Goal: Task Accomplishment & Management: Complete application form

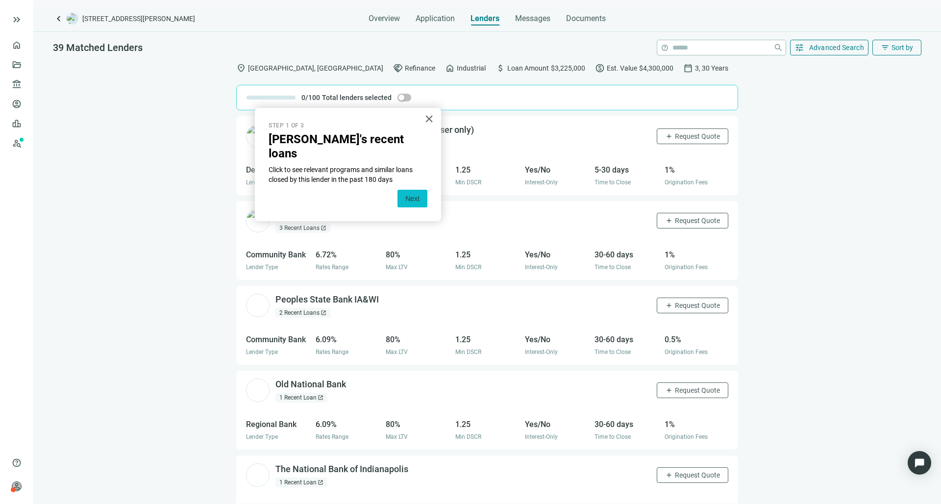
click at [415, 190] on button "Next" at bounding box center [413, 199] width 30 height 18
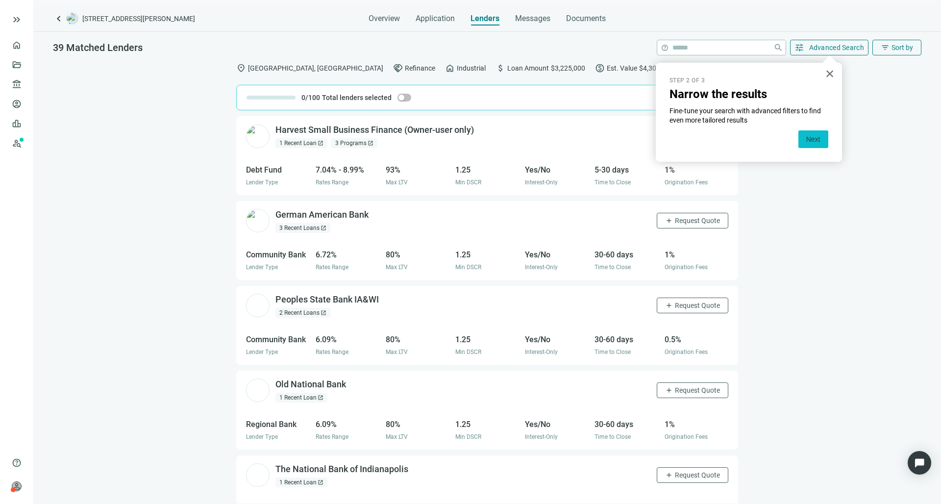
click at [807, 144] on button "Next" at bounding box center [813, 139] width 30 height 18
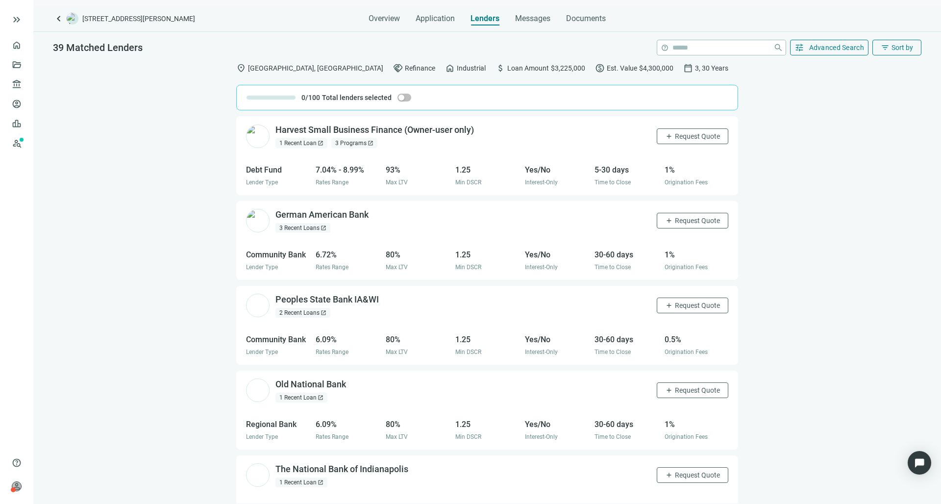
click at [315, 318] on div "2 Recent Loans open_in_new" at bounding box center [302, 313] width 55 height 10
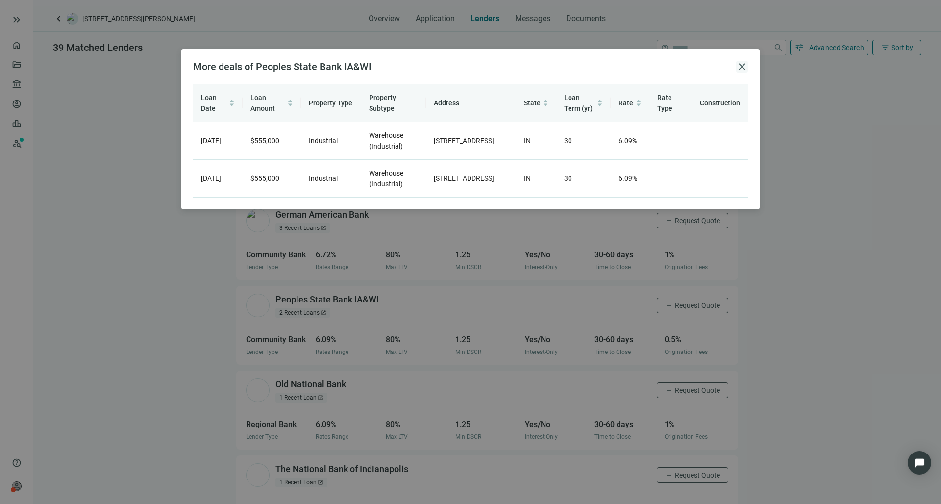
click at [741, 64] on span "close" at bounding box center [742, 67] width 12 height 12
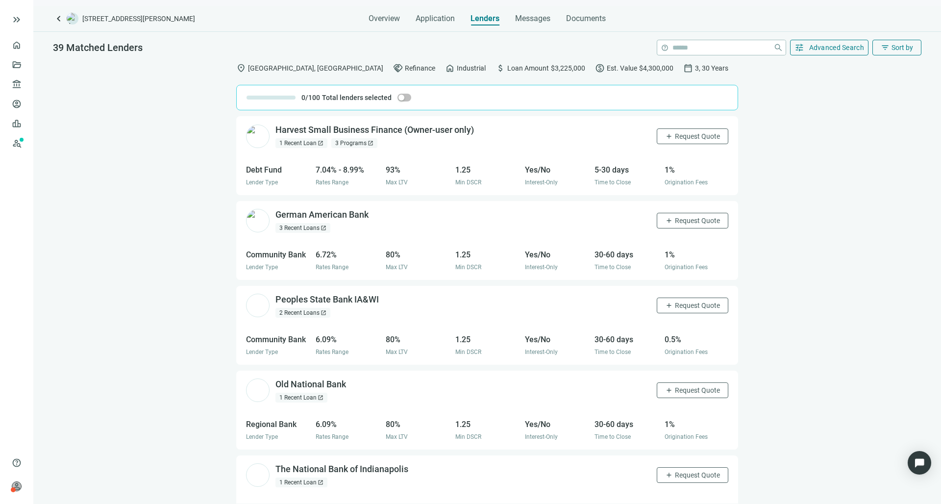
click at [304, 402] on div "1 Recent Loan open_in_new" at bounding box center [301, 398] width 52 height 10
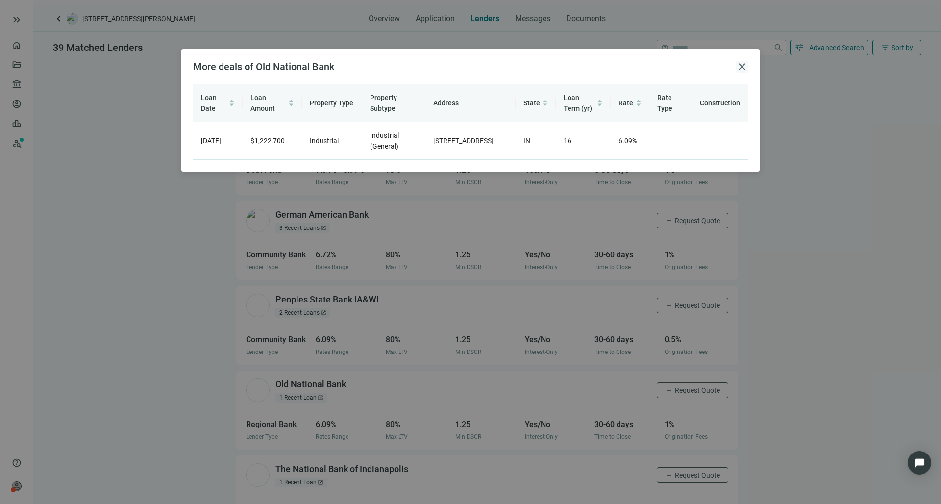
click at [744, 69] on span "close" at bounding box center [742, 67] width 12 height 12
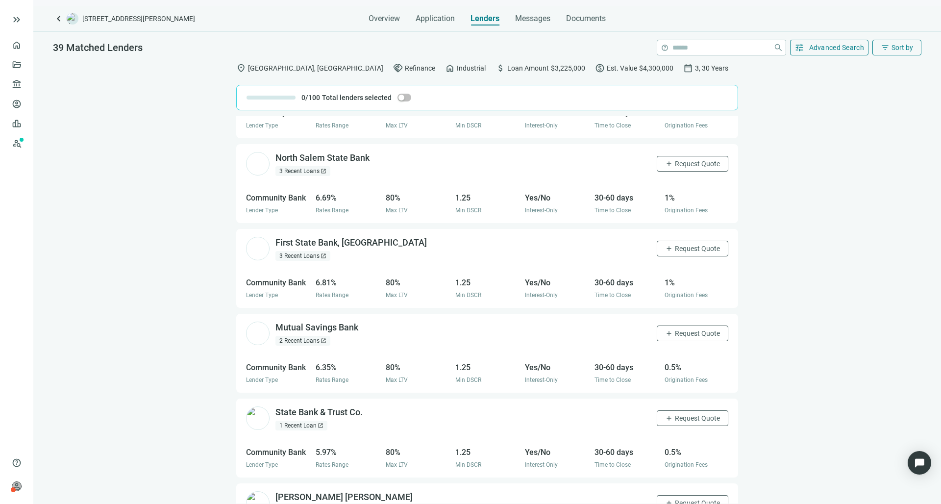
scroll to position [566, 0]
click at [310, 260] on div "3 Recent Loans open_in_new" at bounding box center [302, 255] width 55 height 10
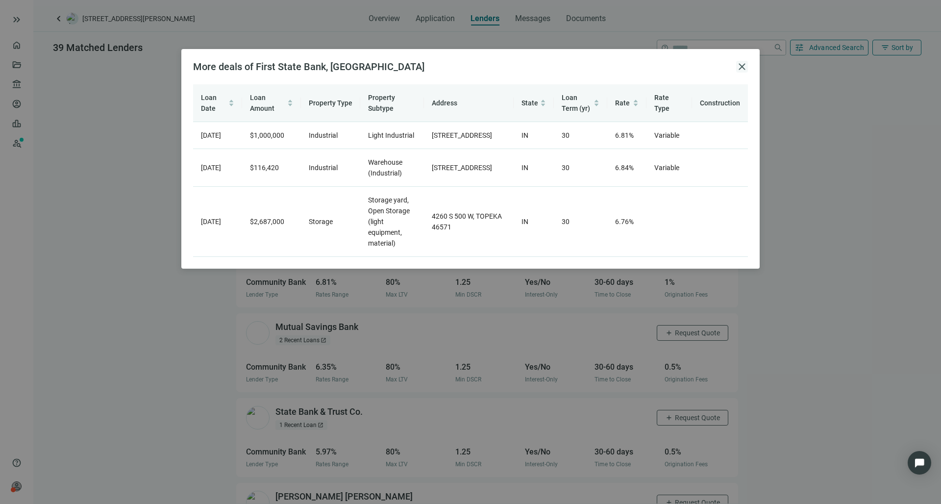
click at [742, 70] on span "close" at bounding box center [742, 67] width 12 height 12
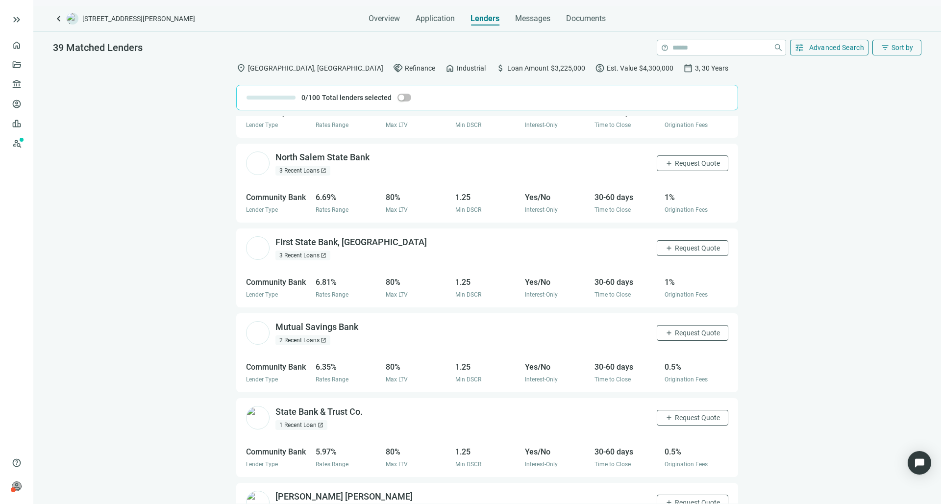
click at [318, 345] on div "2 Recent Loans open_in_new" at bounding box center [302, 340] width 55 height 10
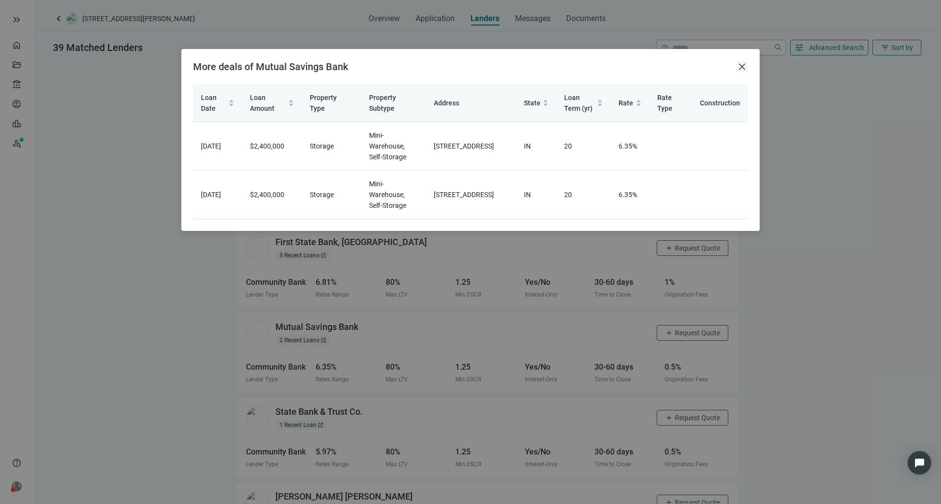
click at [742, 68] on span "close" at bounding box center [742, 67] width 12 height 12
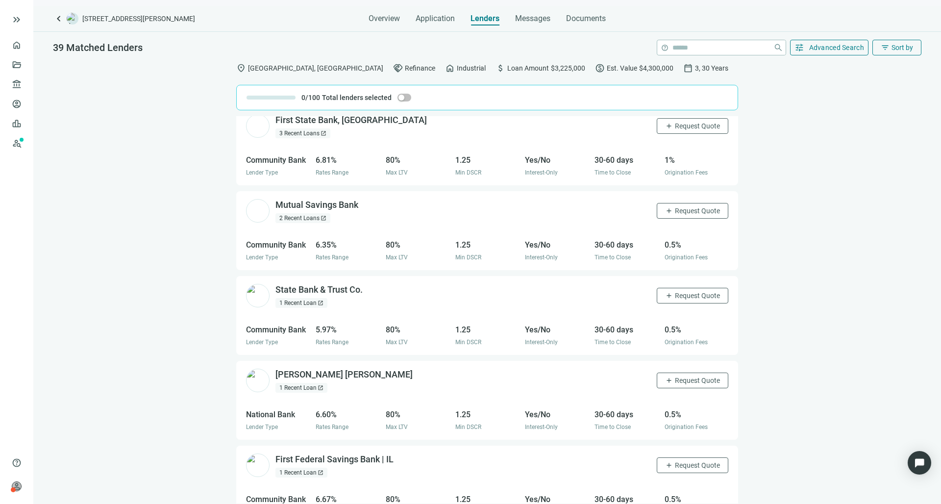
scroll to position [689, 0]
click at [300, 307] on div "1 Recent Loan open_in_new" at bounding box center [301, 303] width 52 height 10
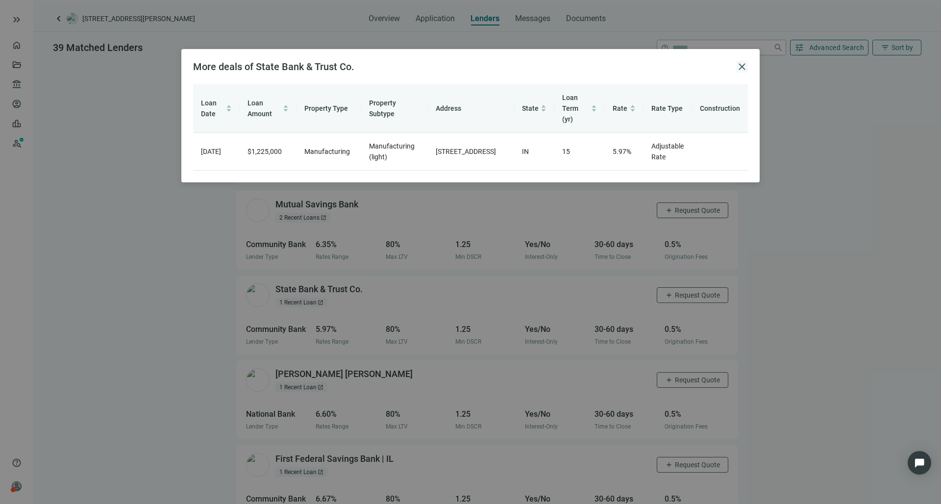
click at [743, 65] on span "close" at bounding box center [742, 67] width 12 height 12
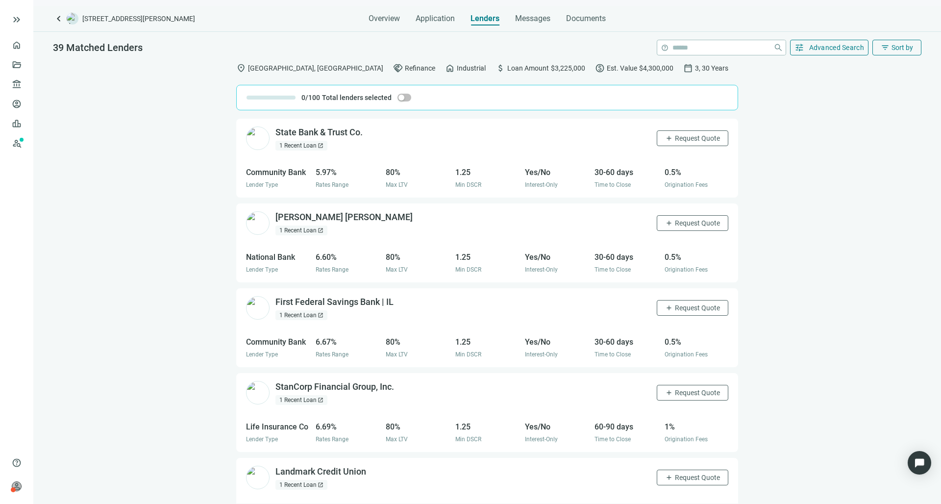
scroll to position [849, 0]
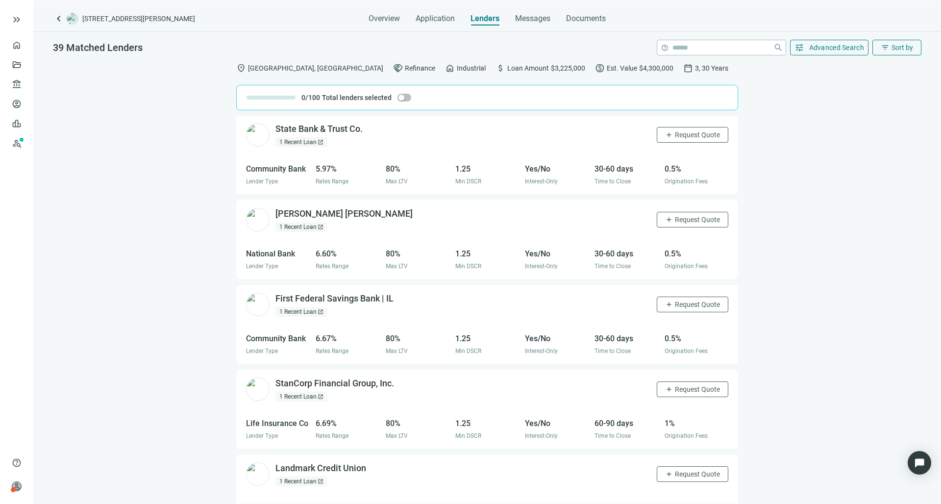
click at [315, 317] on div "1 Recent Loan open_in_new" at bounding box center [301, 312] width 52 height 10
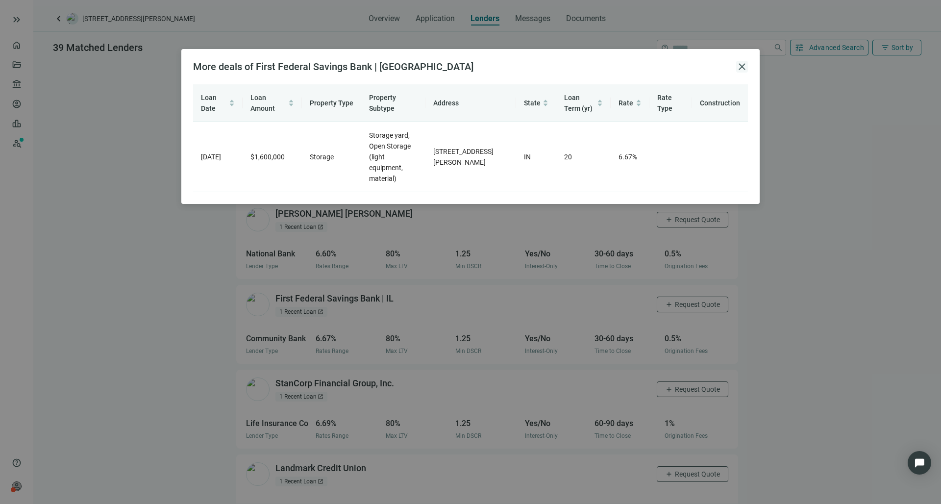
click at [743, 69] on span "close" at bounding box center [742, 67] width 12 height 12
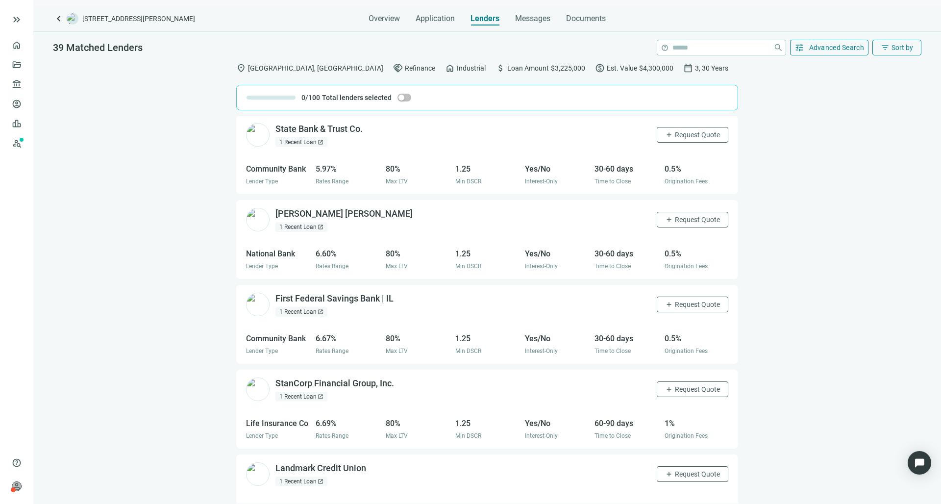
click at [316, 401] on div "1 Recent Loan open_in_new" at bounding box center [301, 397] width 52 height 10
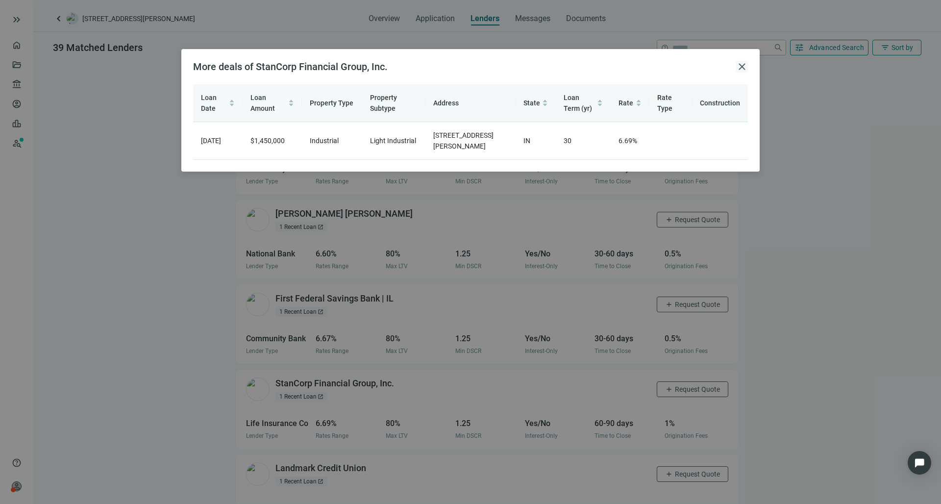
click at [744, 67] on span "close" at bounding box center [742, 67] width 12 height 12
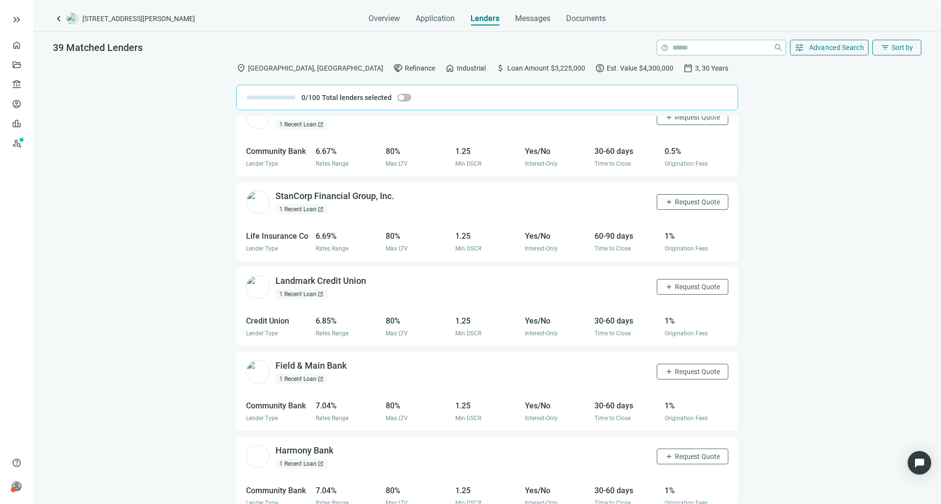
scroll to position [1034, 0]
click at [316, 216] on div "1 Recent Loan open_in_new" at bounding box center [301, 211] width 52 height 10
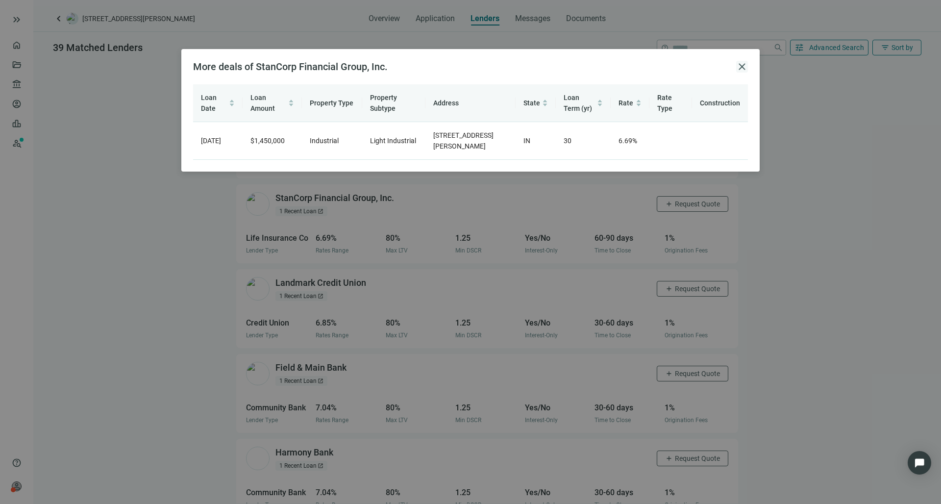
click at [742, 67] on span "close" at bounding box center [742, 67] width 12 height 12
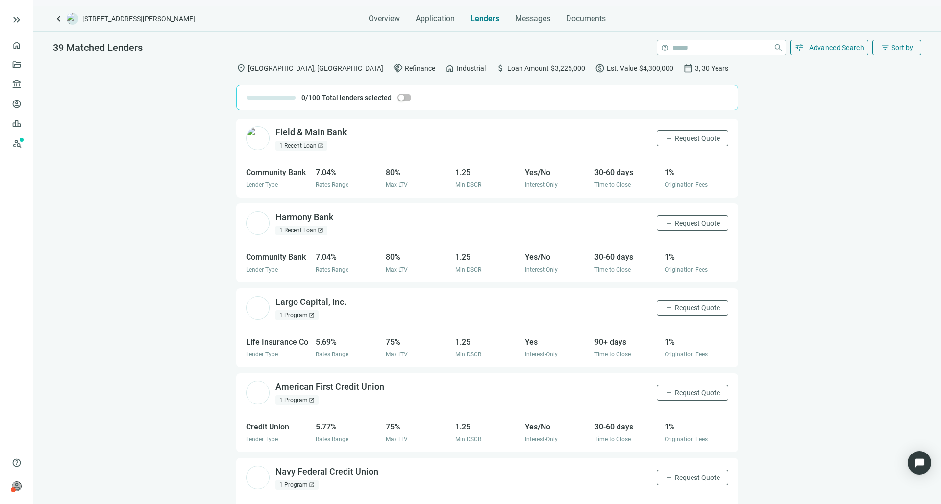
scroll to position [1272, 0]
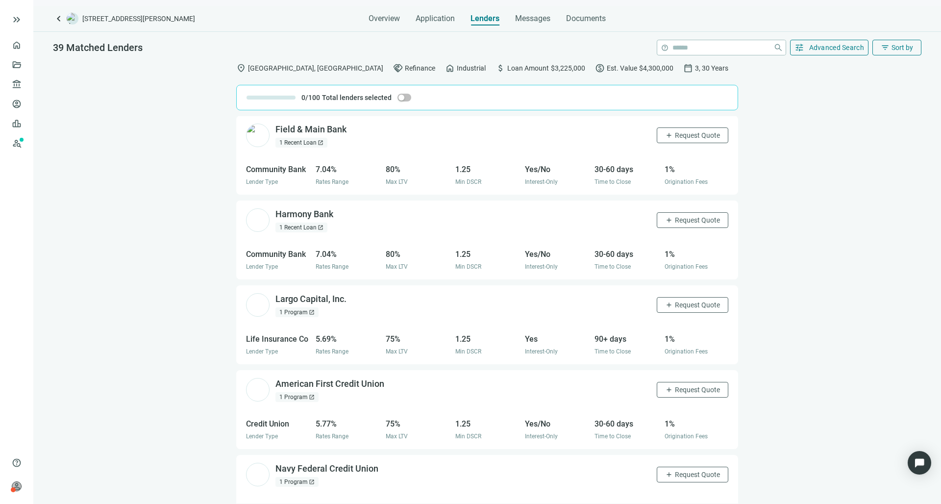
click at [301, 317] on div "1 Program open_in_new" at bounding box center [296, 312] width 43 height 10
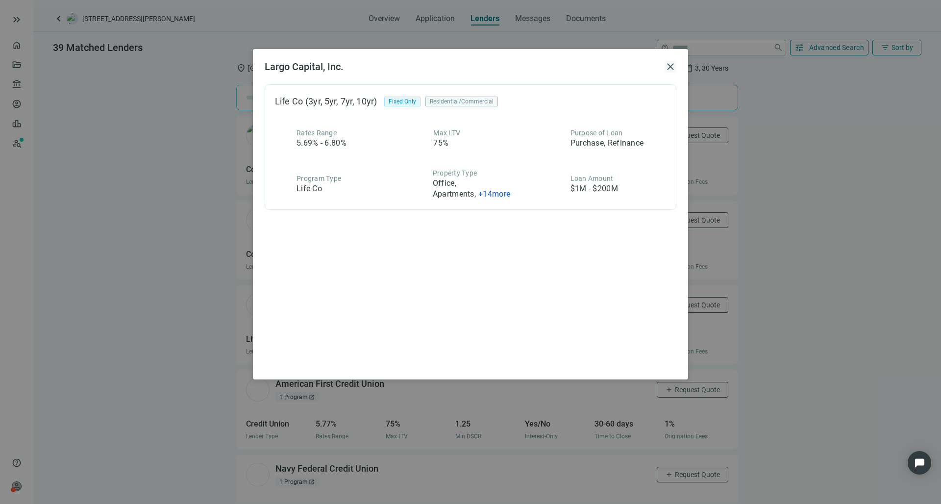
click at [671, 66] on span "close" at bounding box center [671, 67] width 12 height 12
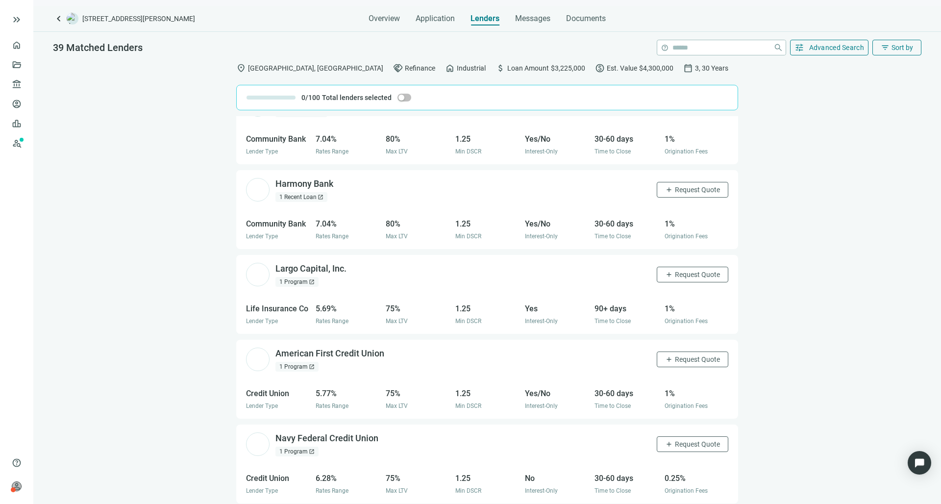
scroll to position [1314, 0]
click at [296, 372] on div "1 Program open_in_new" at bounding box center [296, 367] width 43 height 10
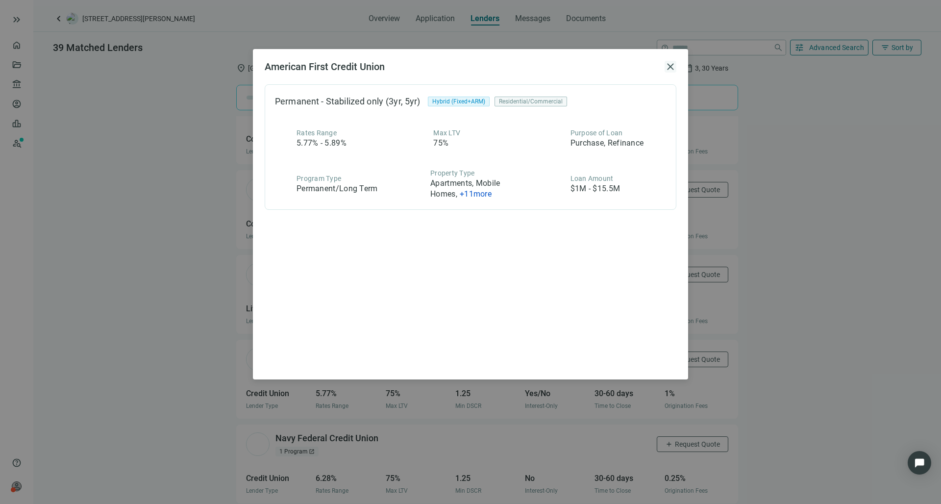
click at [671, 67] on span "close" at bounding box center [671, 67] width 12 height 12
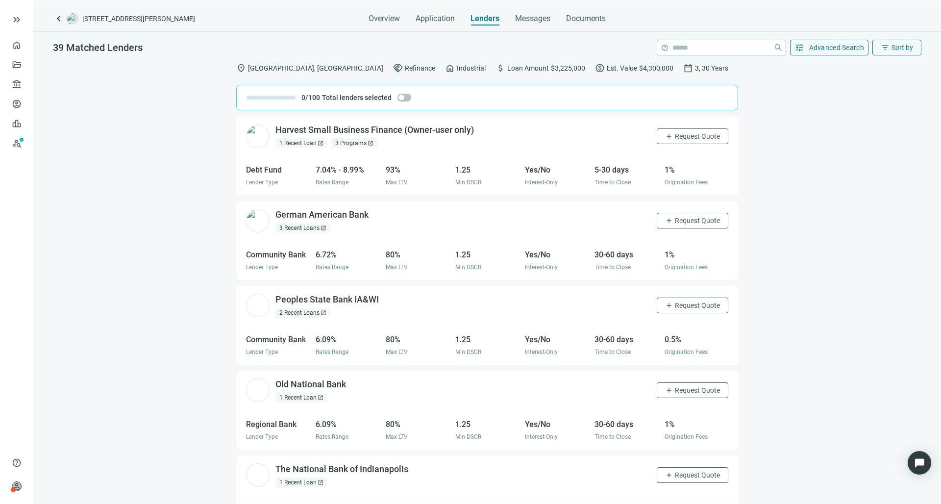
scroll to position [0, 0]
click at [690, 309] on span "Request Quote" at bounding box center [697, 305] width 45 height 8
click at [916, 25] on span "close" at bounding box center [916, 24] width 12 height 12
click at [838, 48] on span "Advanced Search" at bounding box center [836, 48] width 55 height 8
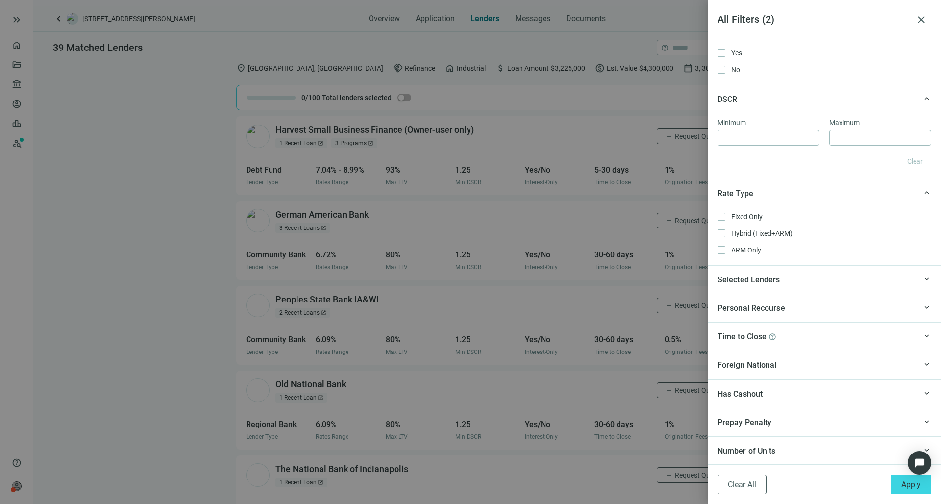
scroll to position [742, 0]
click at [772, 280] on span "Selected Lenders" at bounding box center [749, 280] width 63 height 12
click at [818, 337] on div "Personal Recourse" at bounding box center [817, 338] width 199 height 12
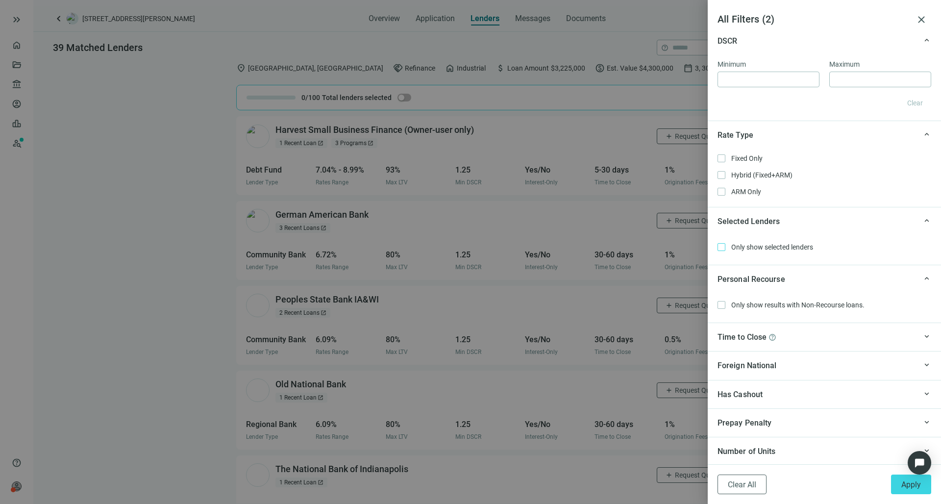
scroll to position [0, 0]
click at [807, 395] on div "Has Cashout" at bounding box center [817, 394] width 199 height 12
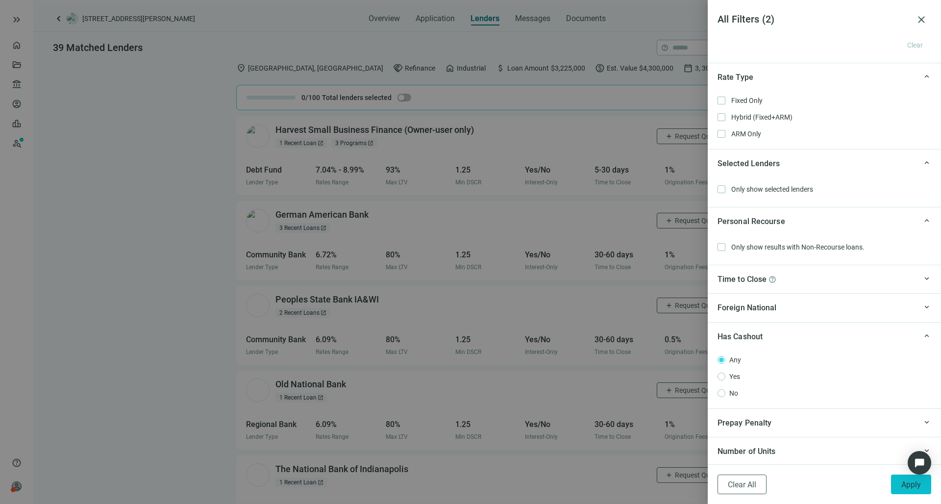
click at [903, 484] on span "Apply" at bounding box center [911, 484] width 20 height 9
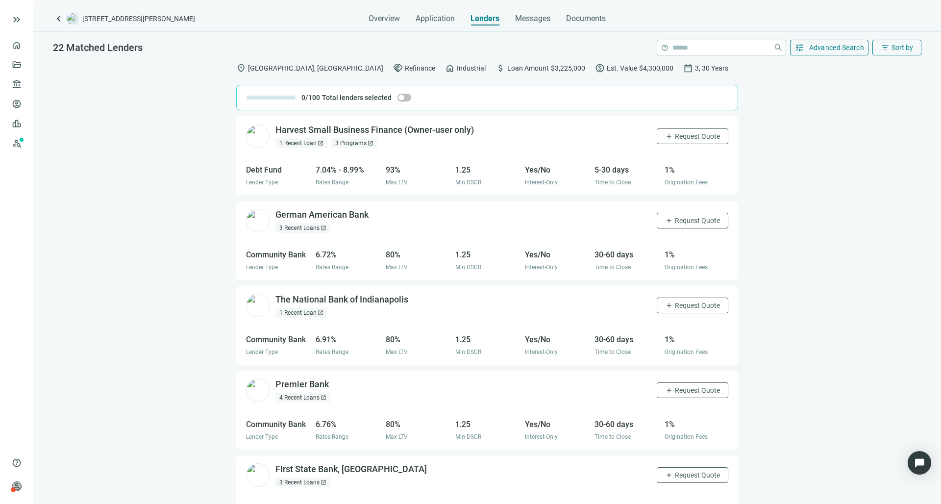
click at [769, 178] on div "Harvest Small Business Finance (Owner-user only) open_in_new 1 Recent Loan open…" at bounding box center [487, 309] width 908 height 387
click at [849, 47] on span "Advanced Search" at bounding box center [836, 48] width 55 height 8
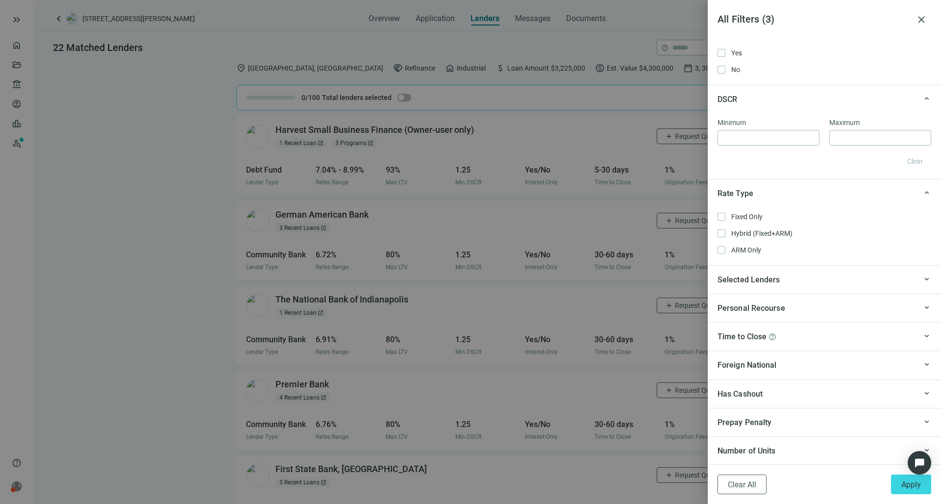
scroll to position [726, 0]
click at [915, 488] on span "Apply" at bounding box center [911, 484] width 20 height 9
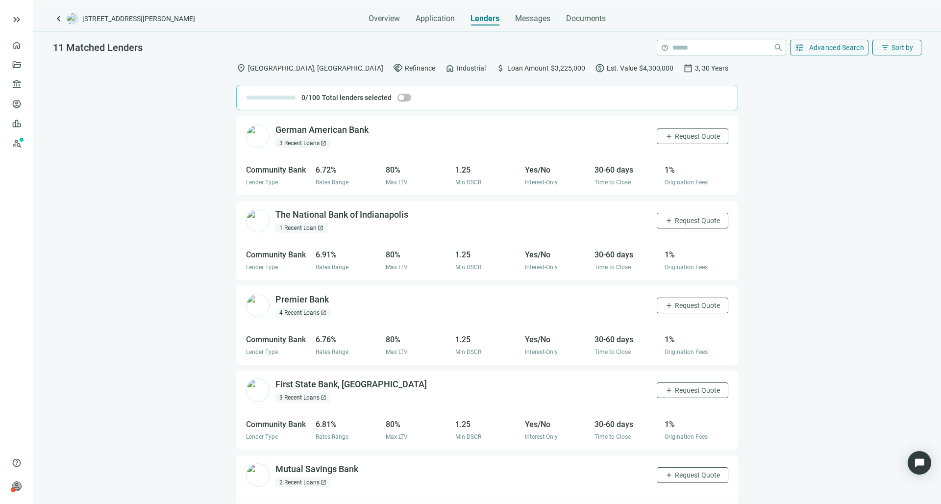
scroll to position [0, 0]
click at [407, 96] on span "button" at bounding box center [405, 98] width 14 height 8
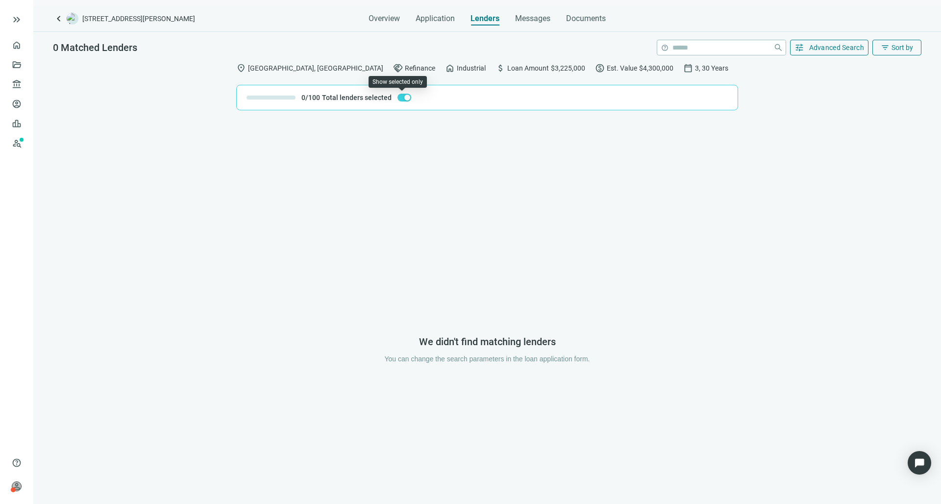
click at [398, 97] on span "button" at bounding box center [405, 98] width 14 height 8
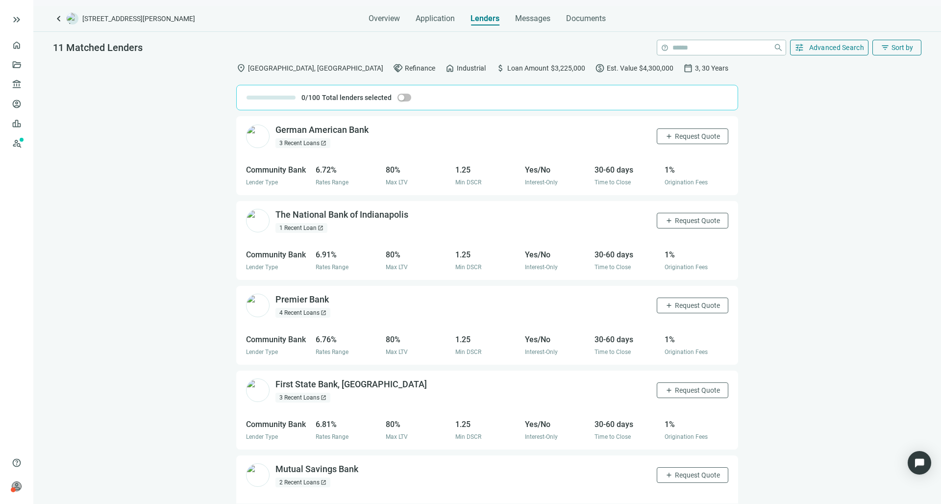
click at [296, 318] on div "4 Recent Loans open_in_new" at bounding box center [302, 313] width 55 height 10
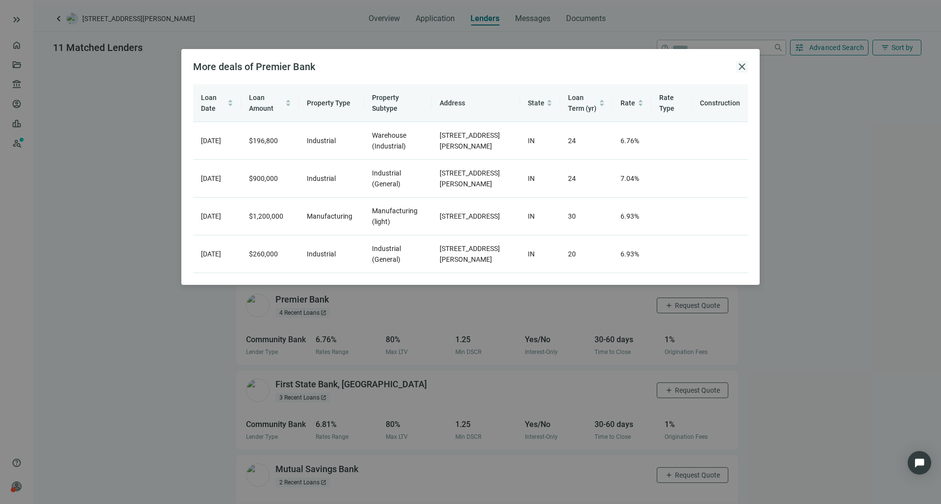
click at [745, 68] on span "close" at bounding box center [742, 67] width 12 height 12
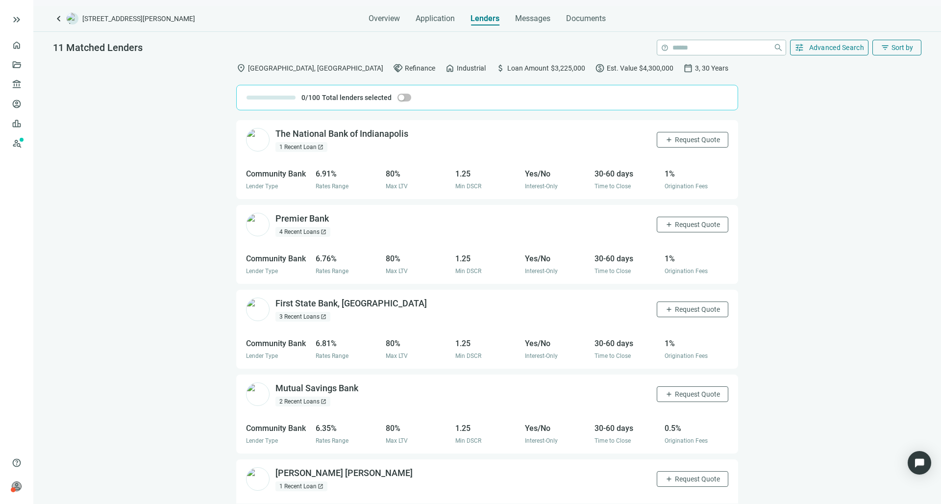
scroll to position [101, 0]
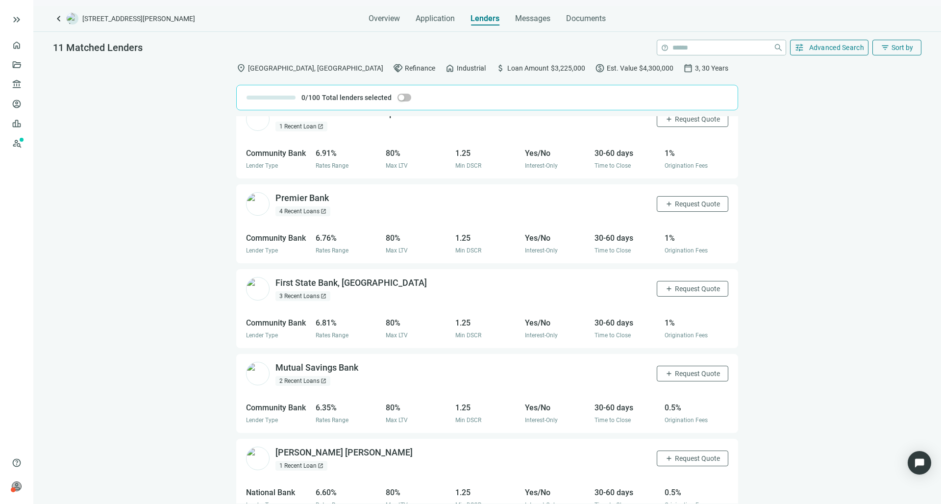
click at [299, 386] on div "2 Recent Loans open_in_new" at bounding box center [302, 381] width 55 height 10
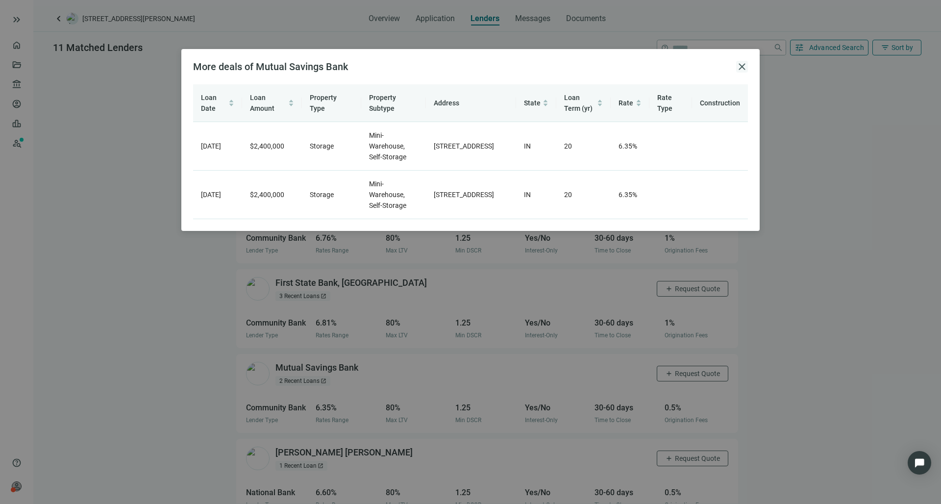
click at [742, 67] on span "close" at bounding box center [742, 67] width 12 height 12
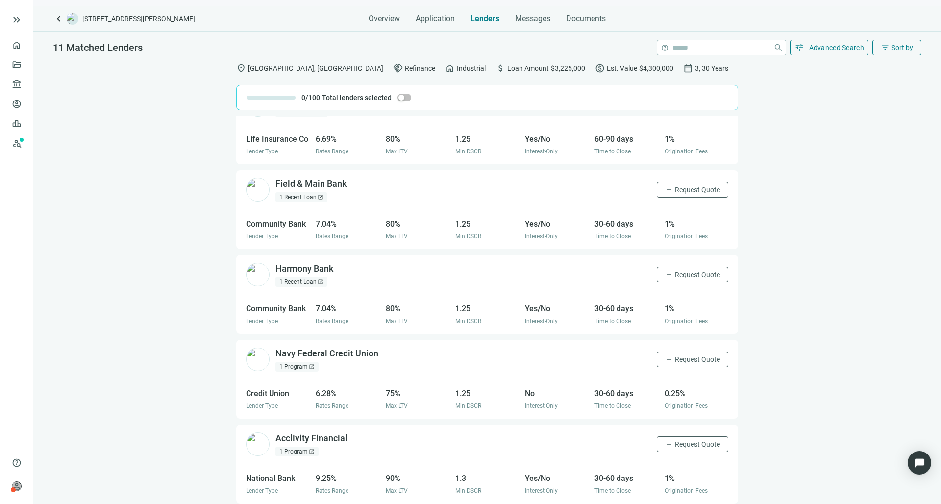
scroll to position [551, 0]
click at [307, 287] on div "1 Recent Loan open_in_new" at bounding box center [301, 282] width 52 height 10
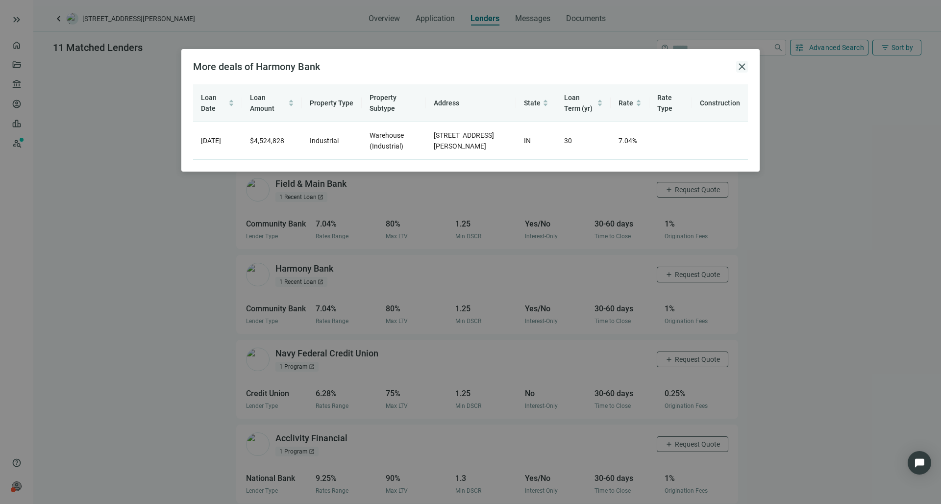
click at [743, 65] on span "close" at bounding box center [742, 67] width 12 height 12
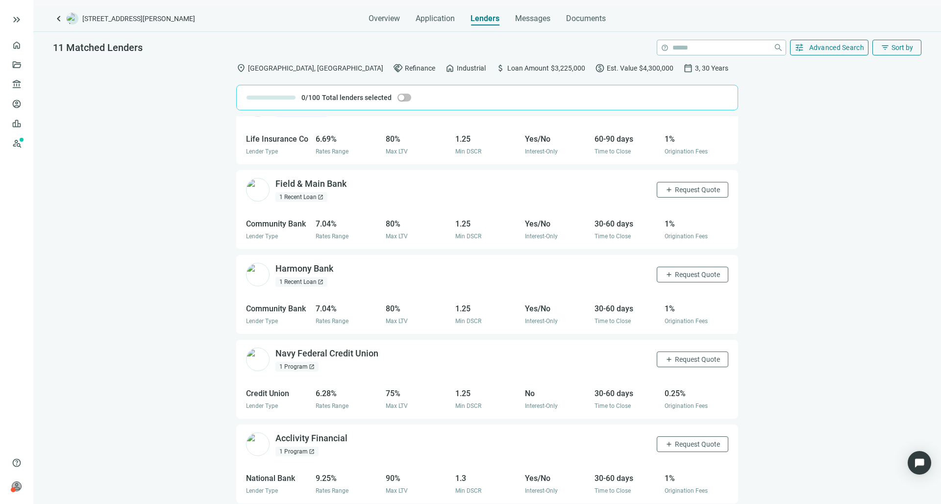
scroll to position [544, 0]
click at [294, 372] on div "1 Program open_in_new" at bounding box center [296, 367] width 43 height 10
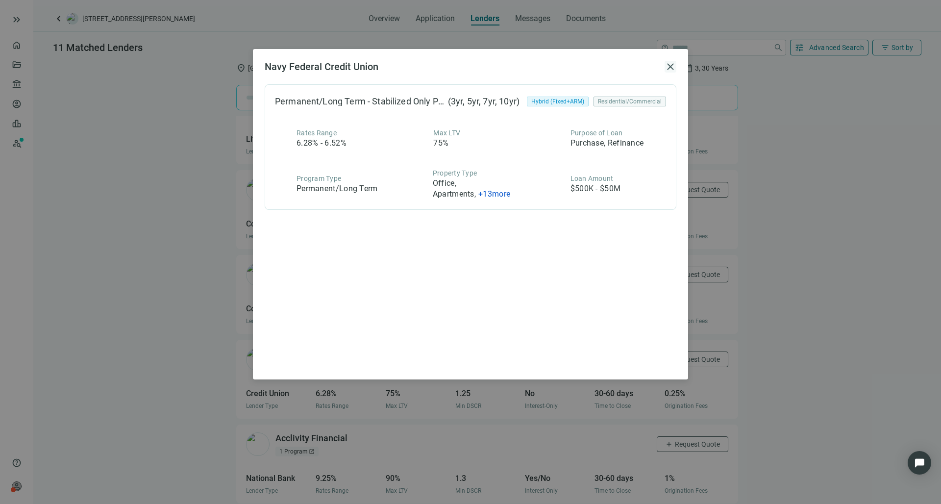
click at [672, 64] on span "close" at bounding box center [671, 67] width 12 height 12
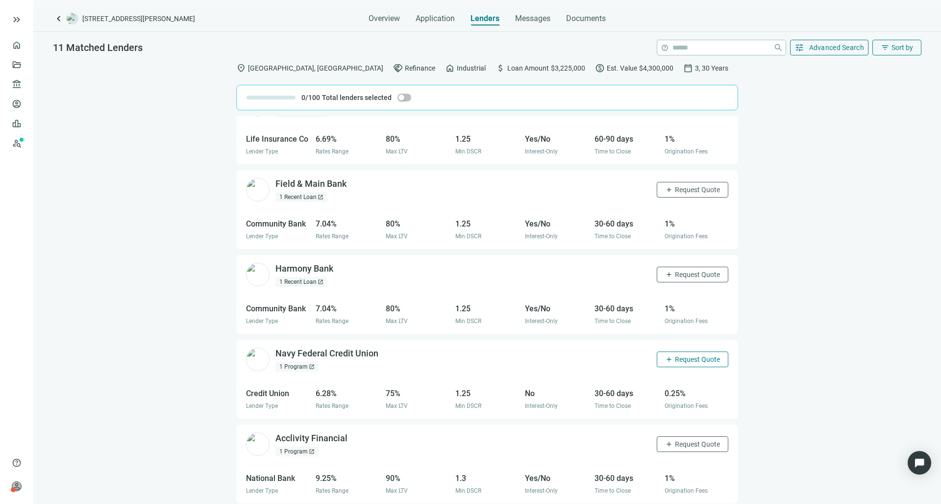
click at [675, 363] on span "Request Quote" at bounding box center [697, 359] width 45 height 8
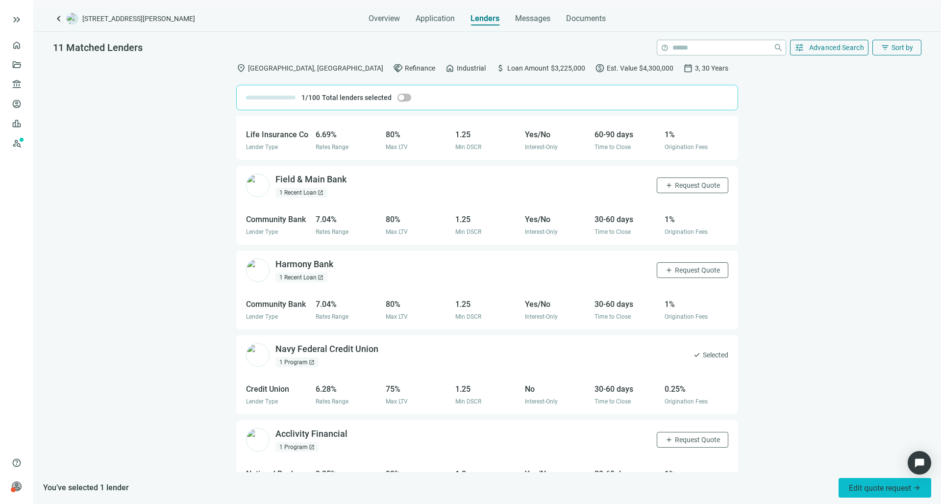
click at [859, 489] on span "Edit quote request arrow_forward" at bounding box center [885, 487] width 72 height 9
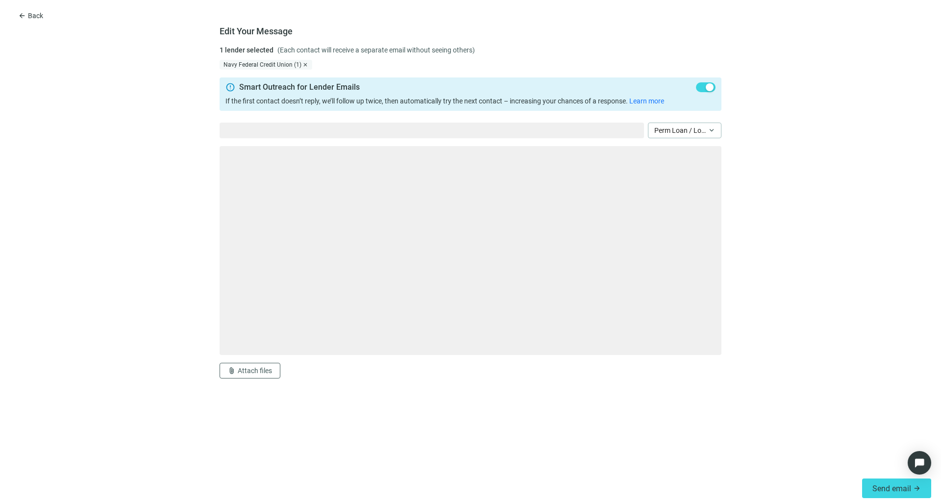
type textarea "**********"
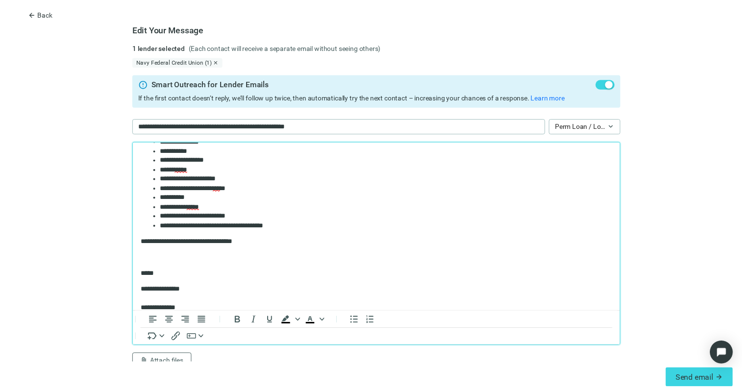
scroll to position [182, 0]
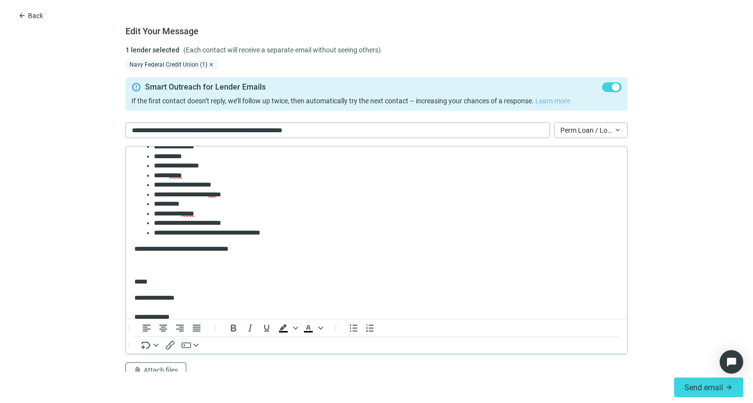
click at [542, 100] on link "Learn more" at bounding box center [552, 101] width 35 height 8
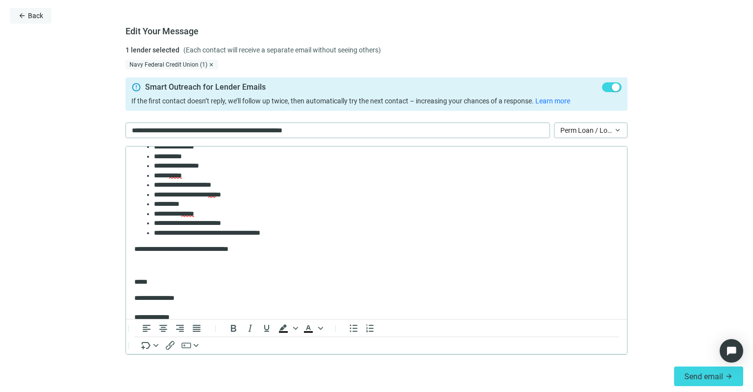
click at [37, 15] on span "Back" at bounding box center [35, 16] width 15 height 8
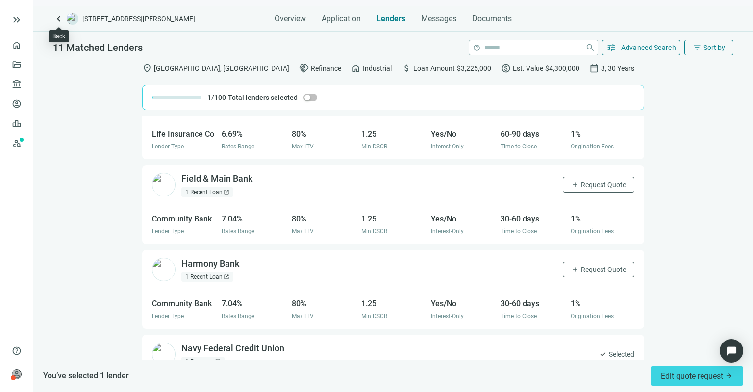
click at [61, 17] on span "keyboard_arrow_left" at bounding box center [59, 19] width 12 height 12
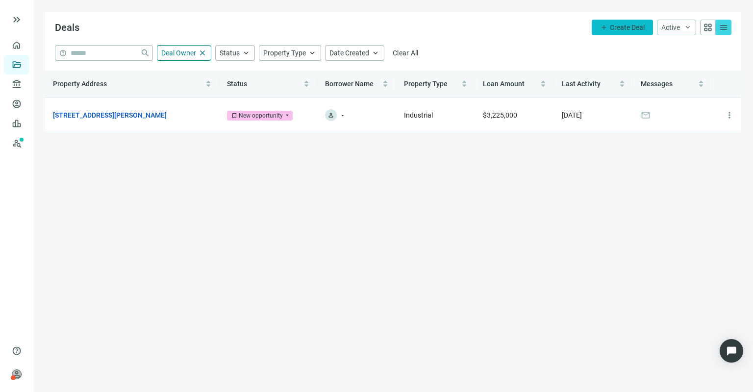
click at [611, 28] on span "Create Deal" at bounding box center [627, 28] width 35 height 8
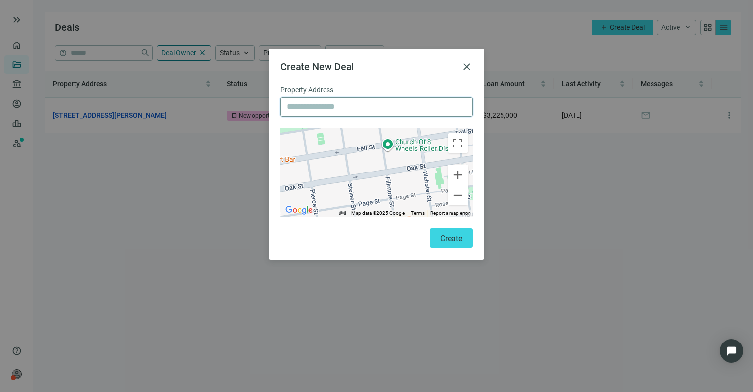
click at [416, 110] on input "text" at bounding box center [376, 107] width 179 height 19
type input "**********"
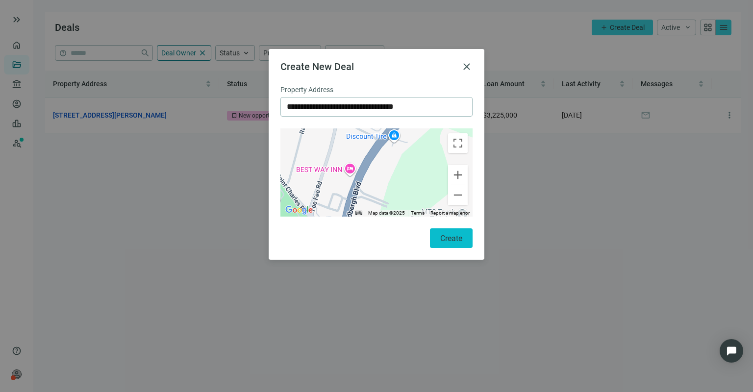
click at [448, 239] on span "Create" at bounding box center [451, 238] width 22 height 9
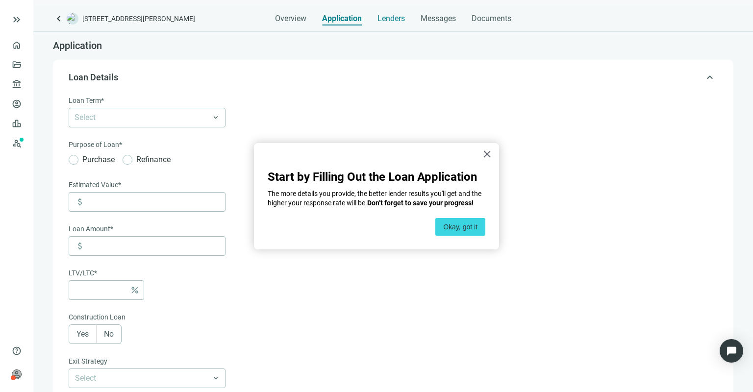
click at [395, 18] on span "Lenders" at bounding box center [390, 19] width 27 height 10
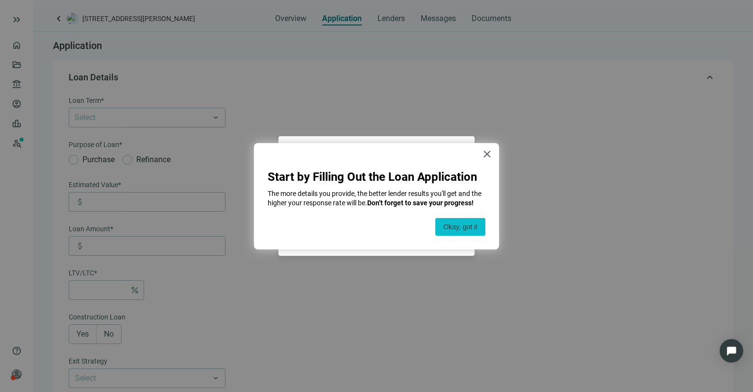
click at [453, 228] on button "Okay, got it" at bounding box center [460, 227] width 50 height 18
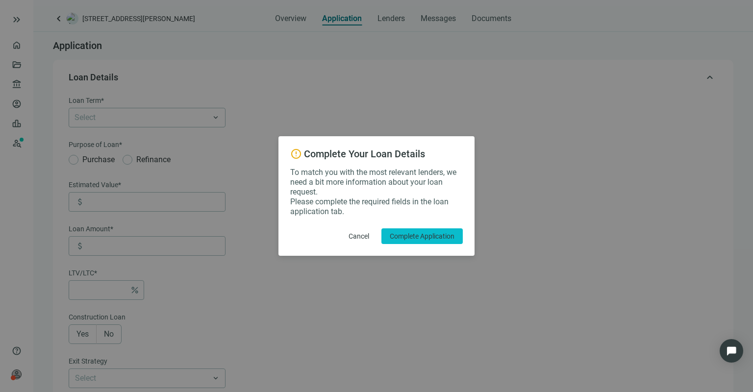
click at [400, 235] on span "Complete Application" at bounding box center [422, 236] width 65 height 8
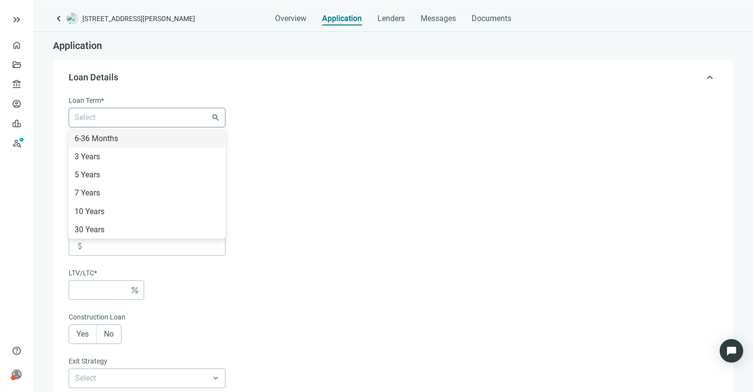
click at [215, 117] on div "Select 6-36 Months 3 Years 5 Years 7 Years 10 Years 30 Years" at bounding box center [147, 118] width 157 height 20
click at [91, 173] on div "5 Years" at bounding box center [147, 175] width 145 height 12
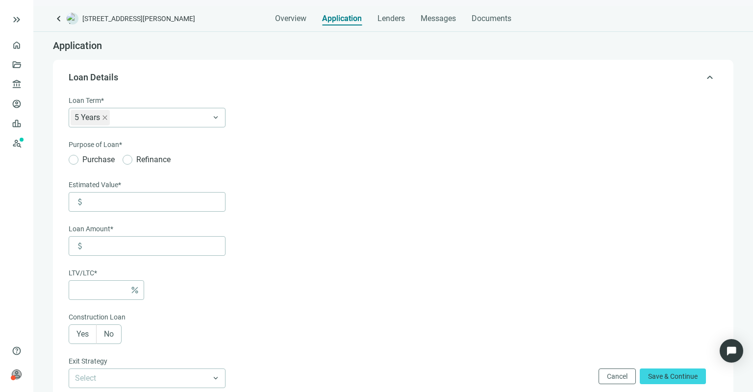
click at [275, 171] on form "Loan Term* 5 Years 6-36 Months 3 Years 5 Years 7 Years 10 Years 30 Years keyboa…" at bounding box center [392, 343] width 647 height 497
click at [102, 200] on input at bounding box center [156, 202] width 138 height 19
click at [84, 333] on span "Yes" at bounding box center [82, 333] width 12 height 9
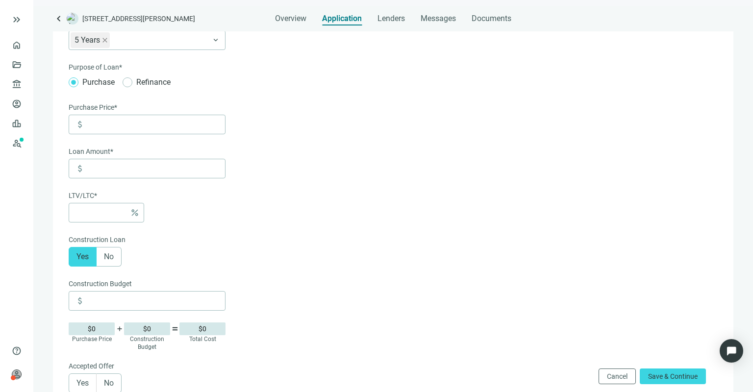
scroll to position [78, 0]
click at [113, 301] on input at bounding box center [156, 300] width 138 height 19
type input "*********"
click at [103, 123] on input at bounding box center [156, 124] width 138 height 19
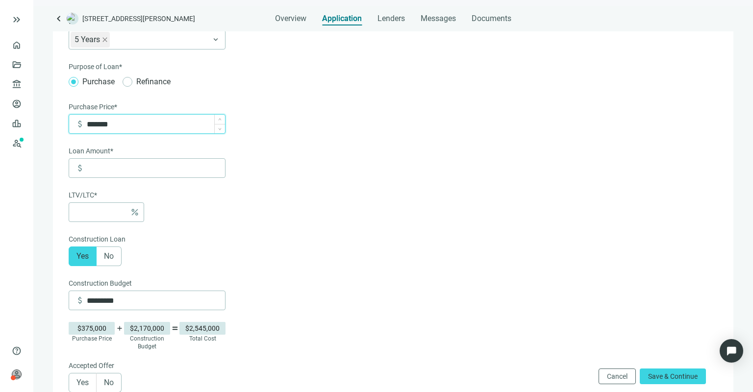
type input "*********"
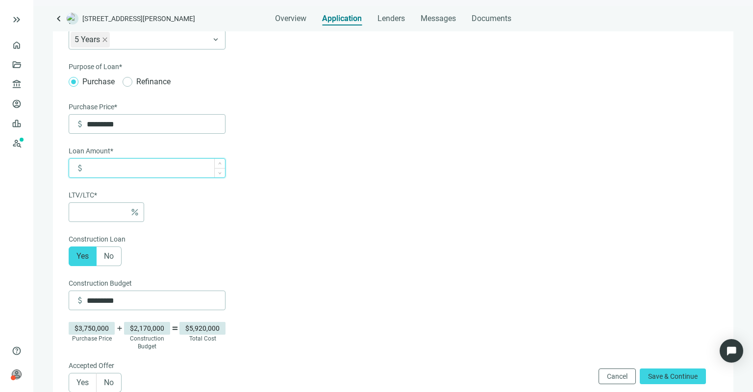
click at [101, 173] on input at bounding box center [156, 168] width 138 height 19
type input "*"
type input "*****"
type input "***"
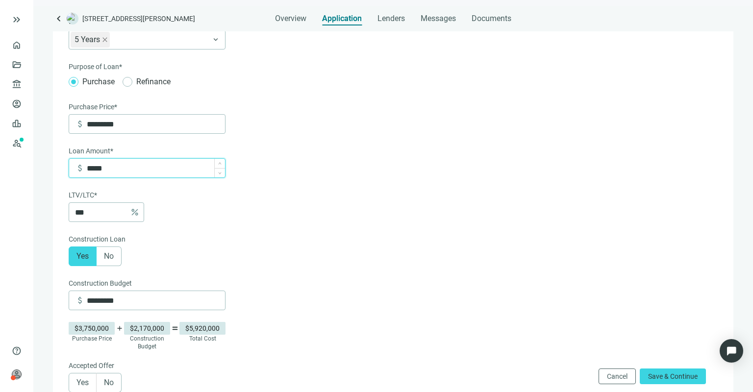
type input "******"
type input "***"
type input "*******"
type input "***"
type input "*********"
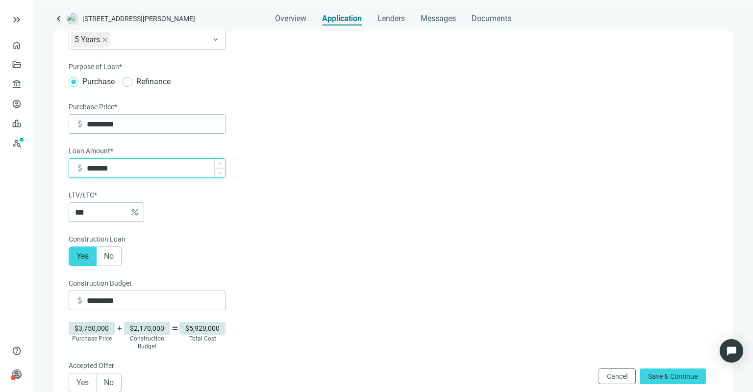
type input "****"
click at [236, 244] on form "Loan Term* 5 Years 6-36 Months 3 Years 5 Years 7 Years 10 Years 30 Years keyboa…" at bounding box center [392, 328] width 647 height 623
click at [86, 383] on span "Yes" at bounding box center [82, 382] width 12 height 9
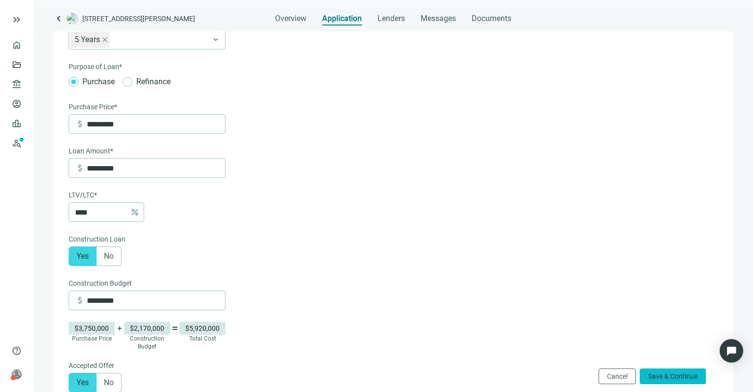
click at [671, 377] on span "Save & Continue" at bounding box center [673, 377] width 50 height 8
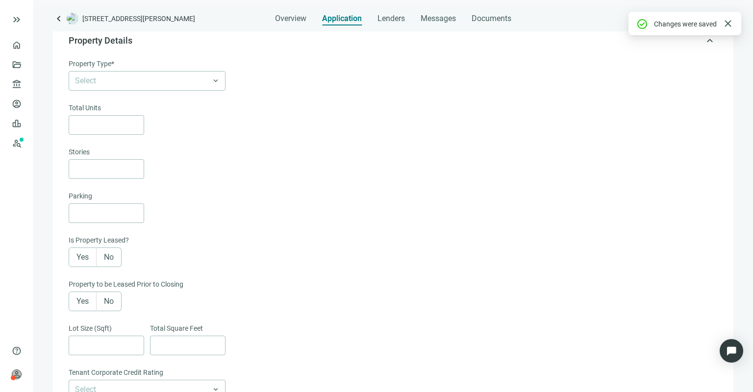
scroll to position [70, 0]
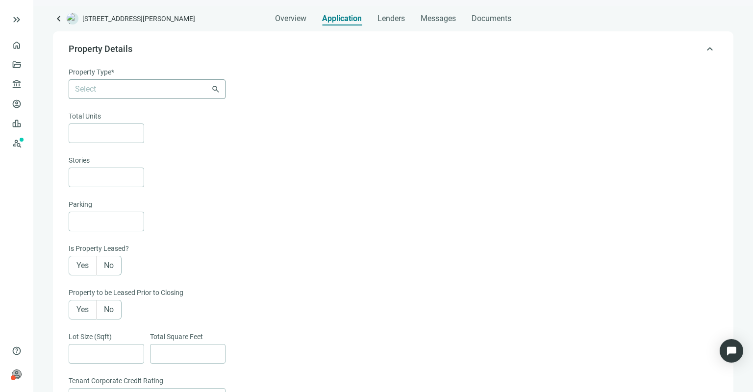
click at [222, 90] on div "Select Agriculture [GEOGRAPHIC_DATA] Motels Industrial Manufacturing Storage Co…" at bounding box center [147, 89] width 157 height 20
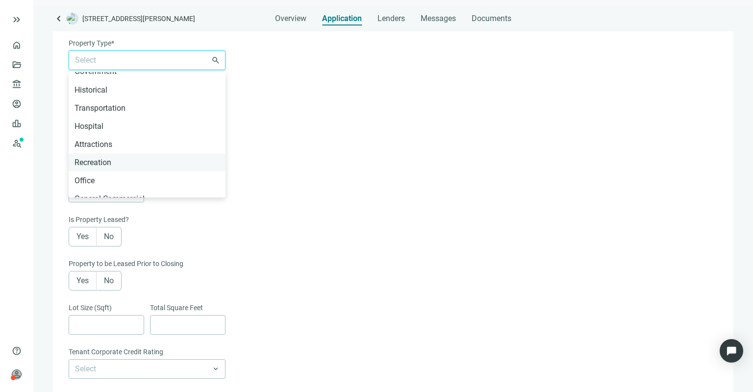
scroll to position [447, 0]
click at [104, 156] on div "Recreation" at bounding box center [147, 162] width 145 height 12
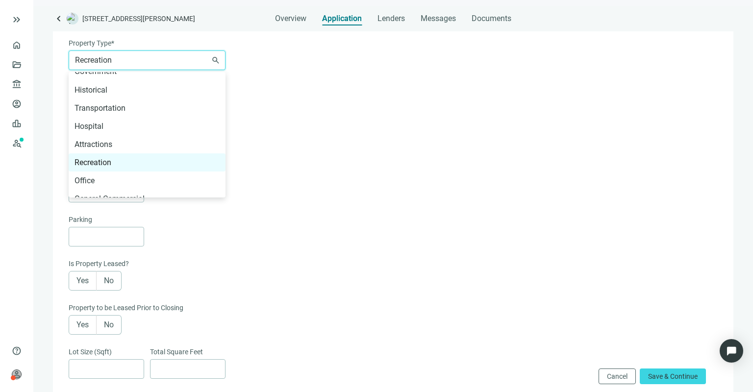
click at [216, 59] on span "Recreation" at bounding box center [147, 60] width 144 height 19
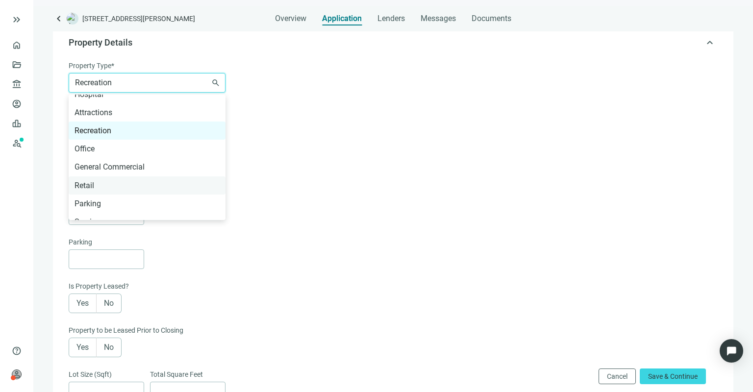
scroll to position [500, 0]
click at [88, 180] on div "Retail" at bounding box center [147, 186] width 145 height 12
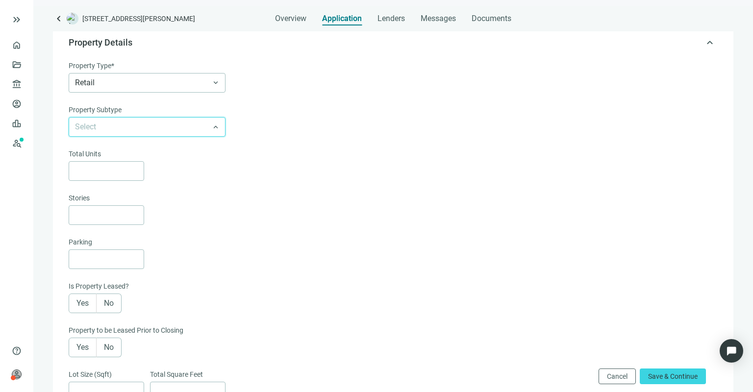
click at [89, 130] on input "search" at bounding box center [142, 127] width 135 height 19
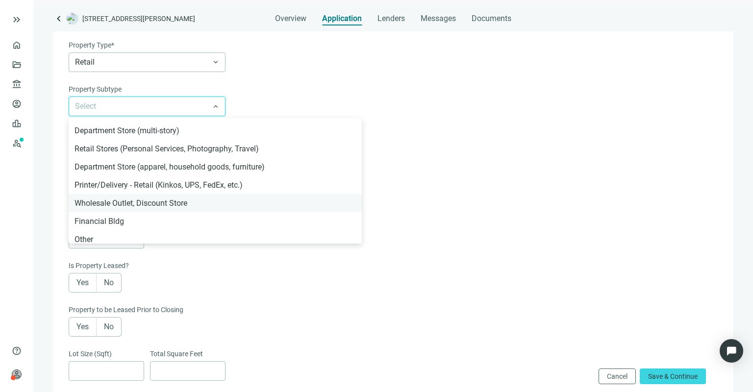
scroll to position [99, 0]
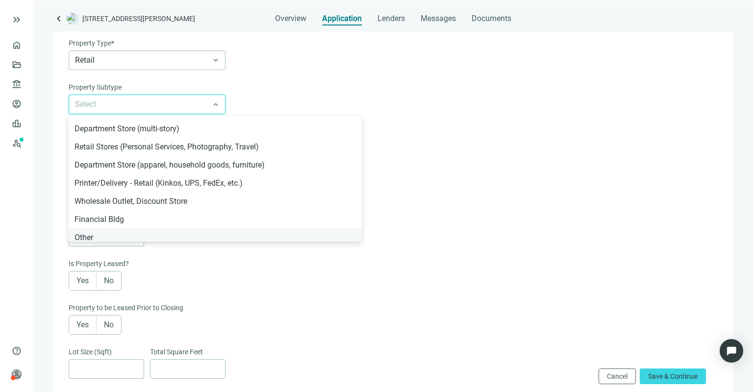
click at [87, 231] on div "Other" at bounding box center [215, 237] width 281 height 12
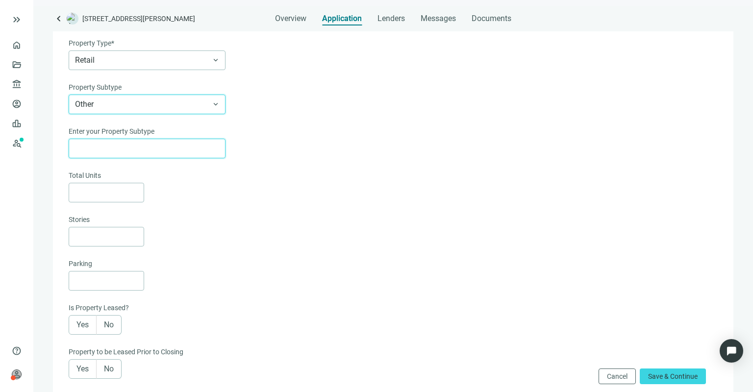
click at [85, 145] on input "text" at bounding box center [147, 148] width 144 height 19
type input "**********"
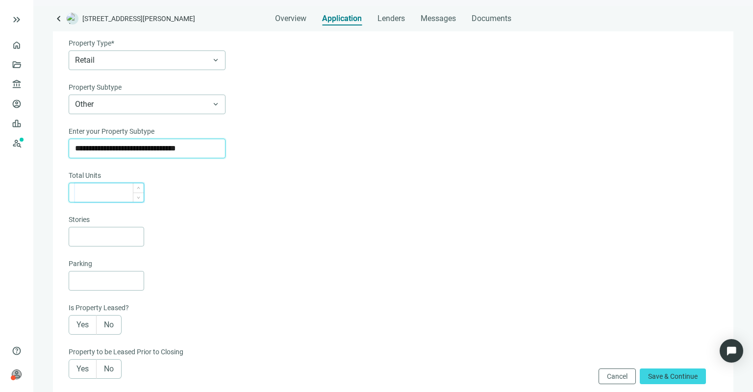
click at [93, 190] on input at bounding box center [109, 192] width 69 height 19
type input "*"
click at [138, 189] on icon "up" at bounding box center [138, 188] width 3 height 3
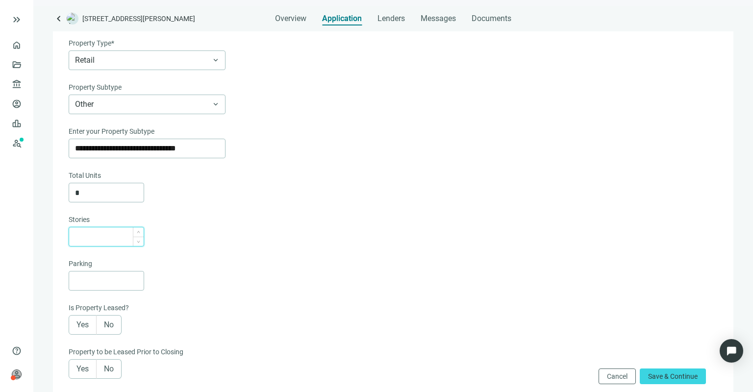
click at [103, 232] on input at bounding box center [109, 236] width 69 height 19
type input "*"
click at [140, 231] on icon "up" at bounding box center [138, 232] width 3 height 3
type input "*"
click at [139, 276] on icon "up" at bounding box center [138, 277] width 3 height 2
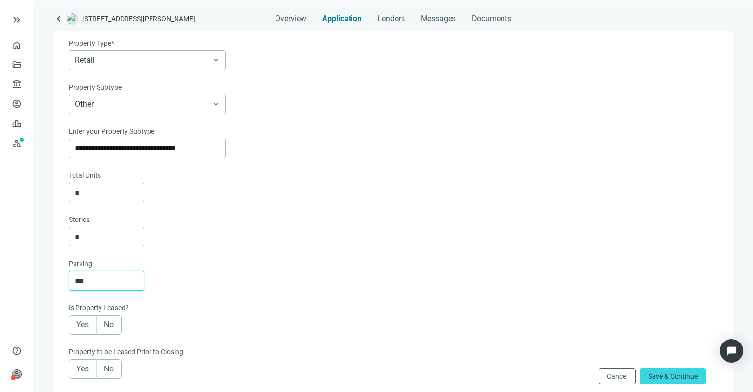
type input "***"
click at [109, 324] on span "No" at bounding box center [109, 324] width 10 height 9
click at [111, 366] on span "No" at bounding box center [109, 368] width 10 height 9
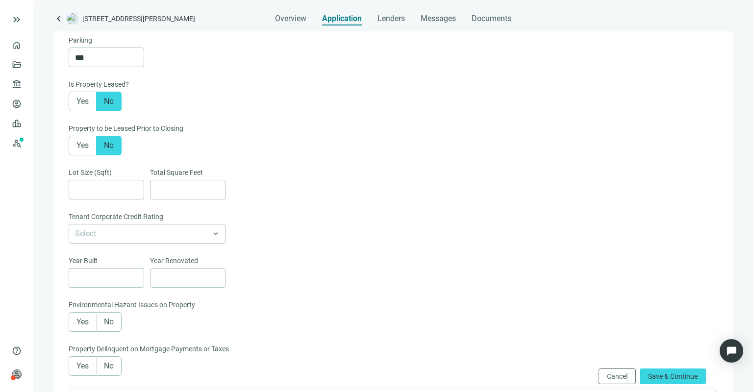
scroll to position [324, 0]
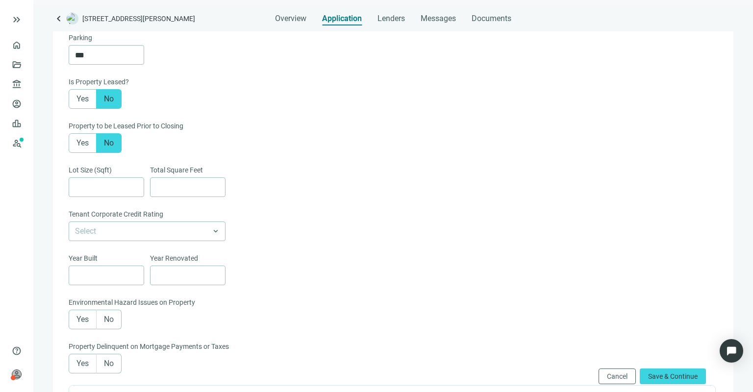
click at [110, 319] on span "No" at bounding box center [109, 319] width 10 height 9
click at [109, 365] on span "No" at bounding box center [109, 363] width 10 height 9
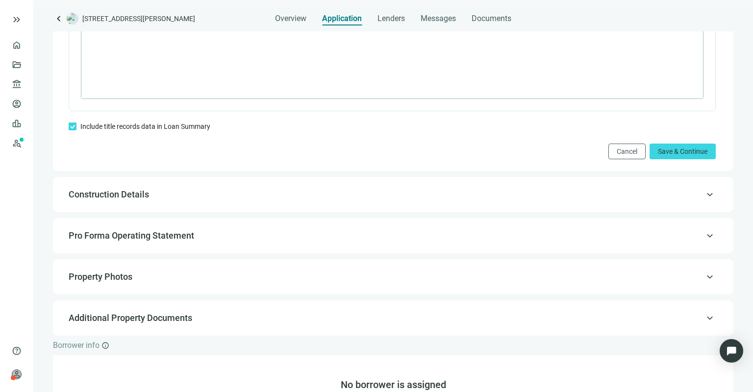
scroll to position [795, 0]
click at [665, 147] on span "Save & Continue" at bounding box center [683, 151] width 50 height 8
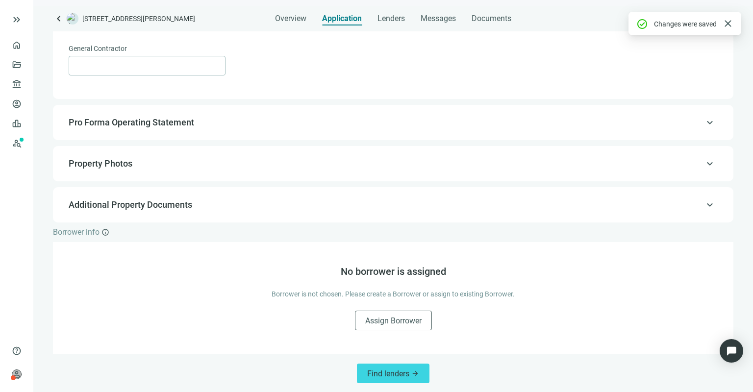
scroll to position [111, 0]
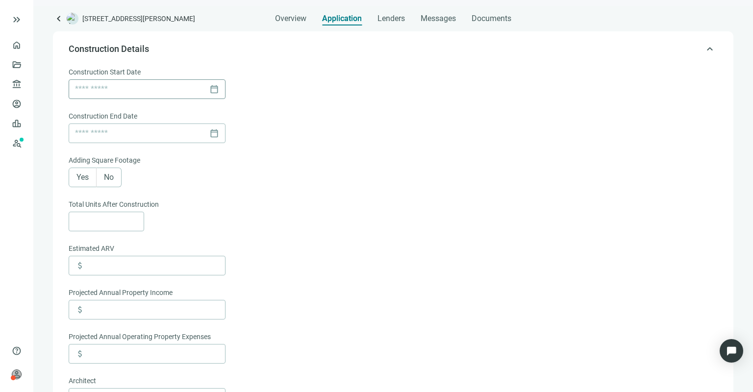
click at [214, 86] on div "calendar_today" at bounding box center [147, 89] width 144 height 19
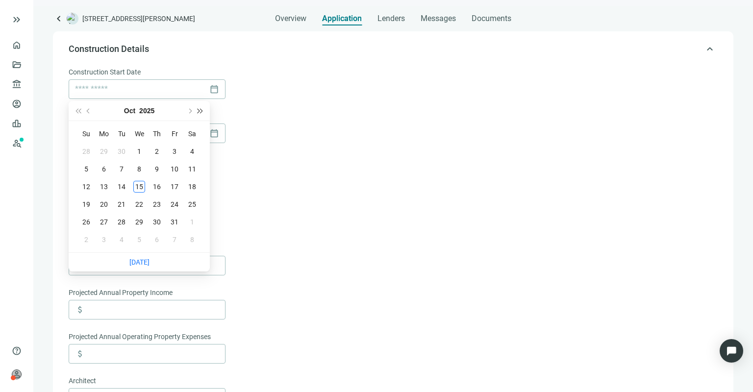
click at [200, 109] on span "Next year (Control + right)" at bounding box center [200, 110] width 5 height 5
click at [89, 110] on span "Previous month (PageUp)" at bounding box center [89, 110] width 5 height 5
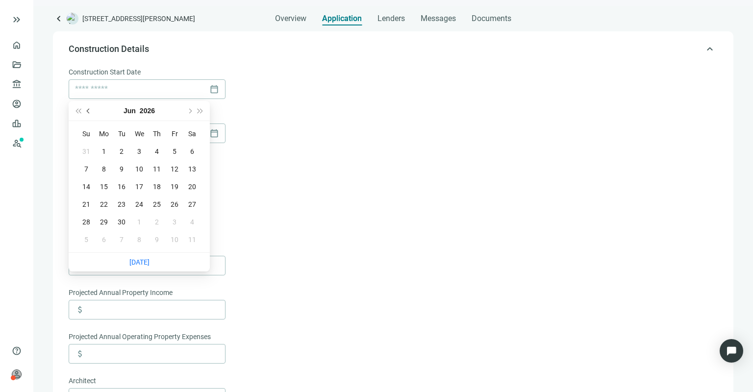
click at [89, 110] on span "Previous month (PageUp)" at bounding box center [89, 110] width 5 height 5
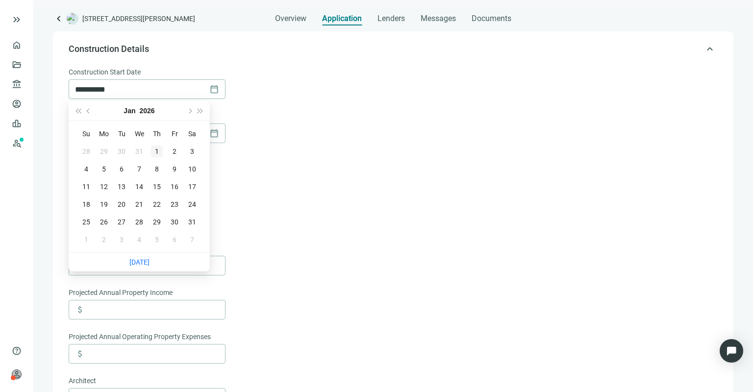
type input "**********"
click at [159, 150] on div "1" at bounding box center [157, 152] width 12 height 12
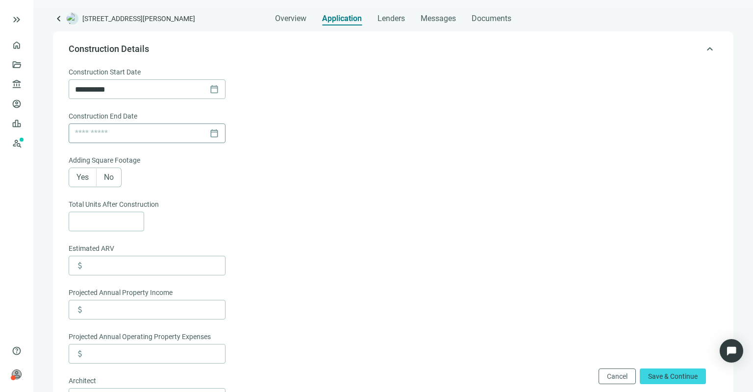
click at [216, 135] on div "calendar_today" at bounding box center [147, 133] width 144 height 19
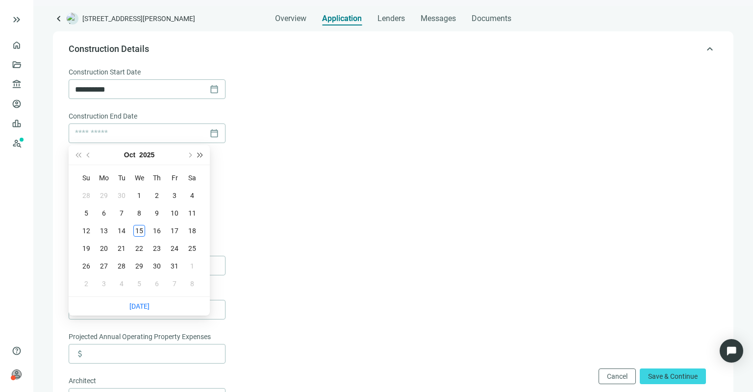
click at [202, 154] on span "Next year (Control + right)" at bounding box center [200, 154] width 5 height 5
click at [89, 153] on span "Previous month (PageUp)" at bounding box center [89, 154] width 5 height 5
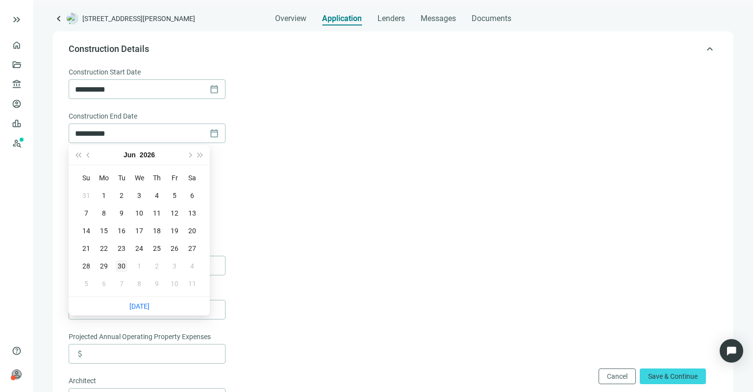
type input "**********"
click at [122, 266] on div "30" at bounding box center [122, 266] width 12 height 12
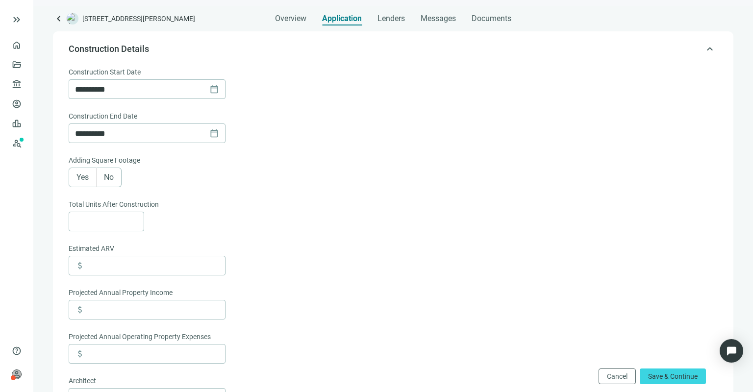
click at [113, 176] on span "No" at bounding box center [109, 177] width 10 height 9
click at [109, 220] on input at bounding box center [109, 221] width 69 height 19
type input "*"
click at [235, 236] on form "**********" at bounding box center [392, 273] width 647 height 413
click at [108, 260] on input at bounding box center [156, 265] width 138 height 19
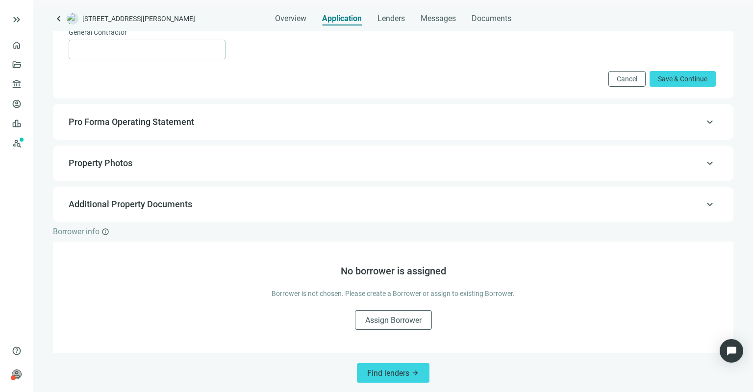
scroll to position [503, 0]
click at [669, 78] on span "Save & Continue" at bounding box center [683, 79] width 50 height 8
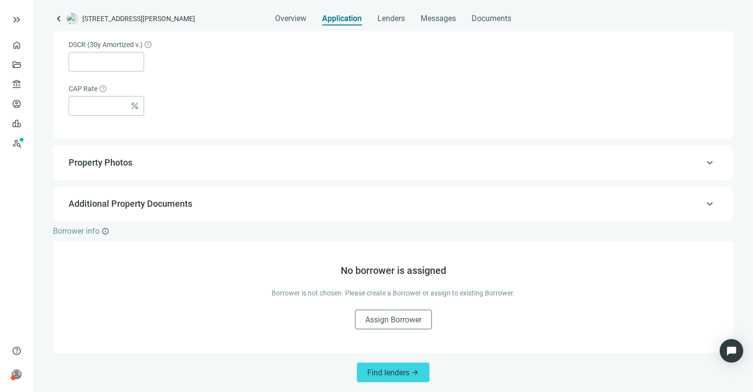
scroll to position [676, 0]
click at [397, 375] on span "Find lenders" at bounding box center [388, 372] width 42 height 9
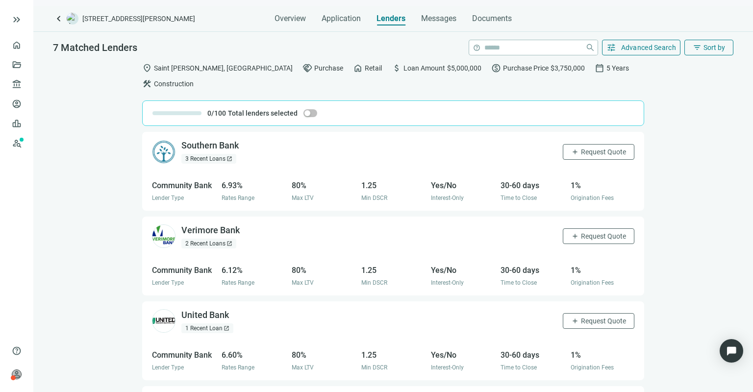
click at [219, 154] on div "3 Recent Loans open_in_new" at bounding box center [208, 159] width 55 height 10
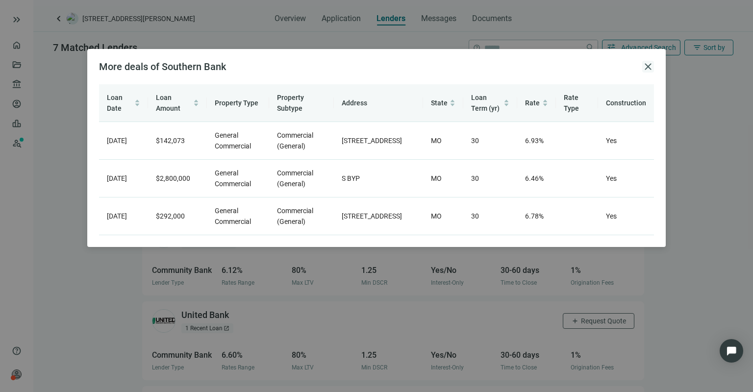
click at [647, 63] on span "close" at bounding box center [648, 67] width 12 height 12
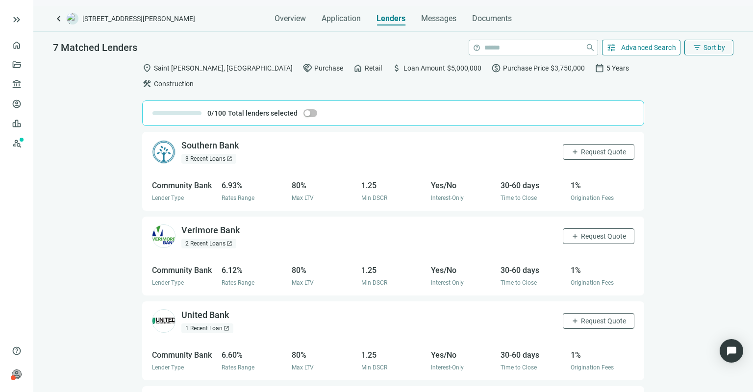
click at [643, 46] on span "Advanced Search" at bounding box center [648, 48] width 55 height 8
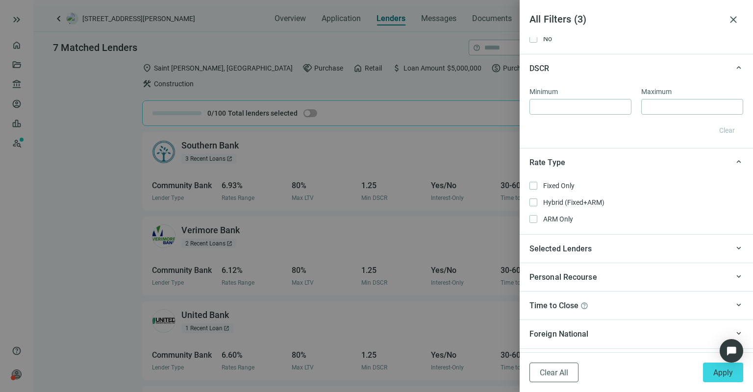
scroll to position [762, 0]
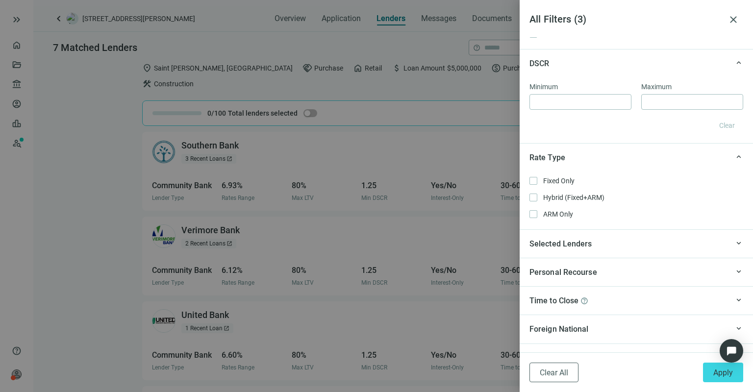
click at [610, 240] on div "Selected Lenders" at bounding box center [628, 244] width 199 height 12
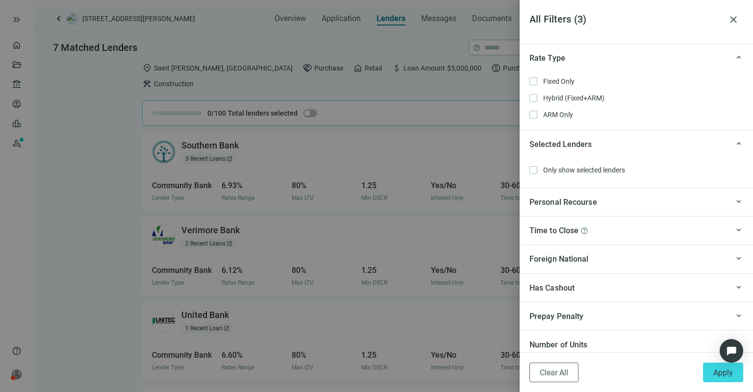
scroll to position [0, 0]
click at [720, 373] on span "Apply" at bounding box center [723, 372] width 20 height 9
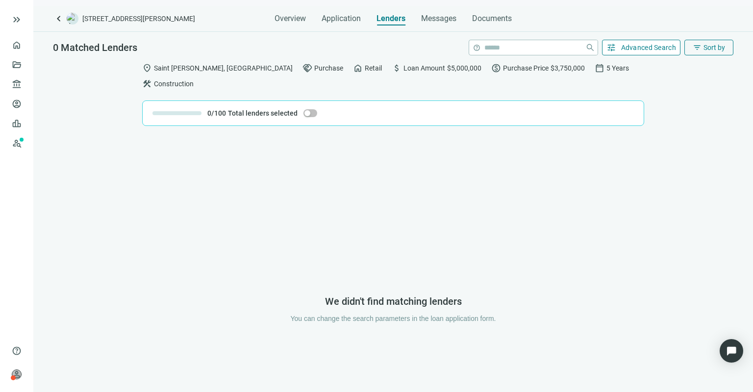
click at [645, 49] on span "Advanced Search" at bounding box center [648, 48] width 55 height 8
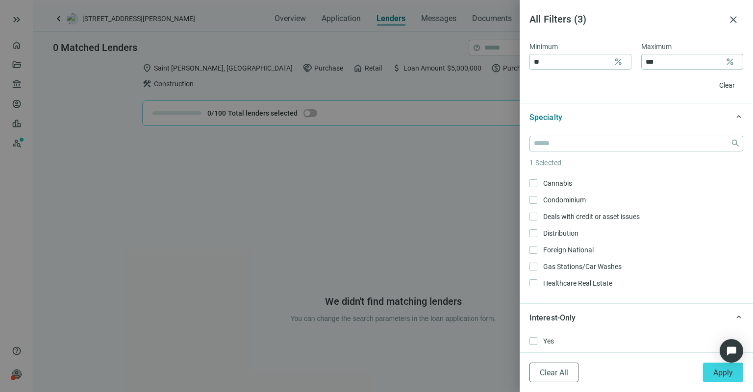
scroll to position [25, 0]
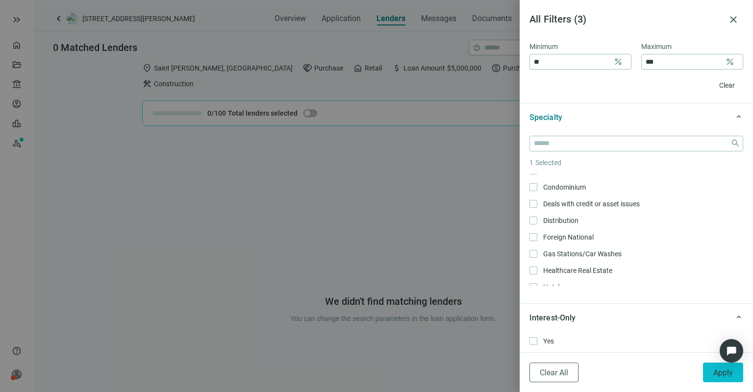
click at [715, 374] on span "Apply" at bounding box center [723, 372] width 20 height 9
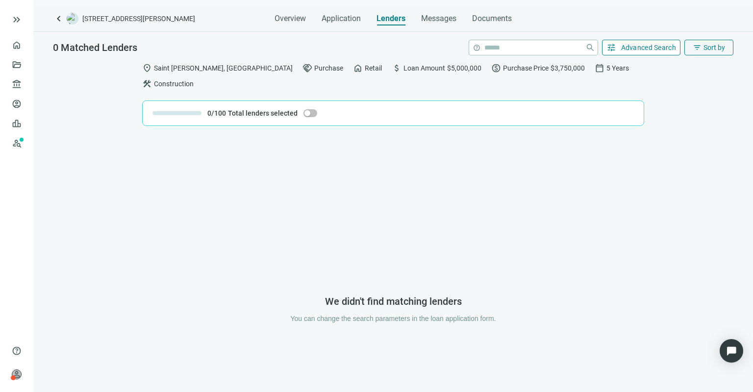
click at [626, 48] on span "Advanced Search" at bounding box center [648, 48] width 55 height 8
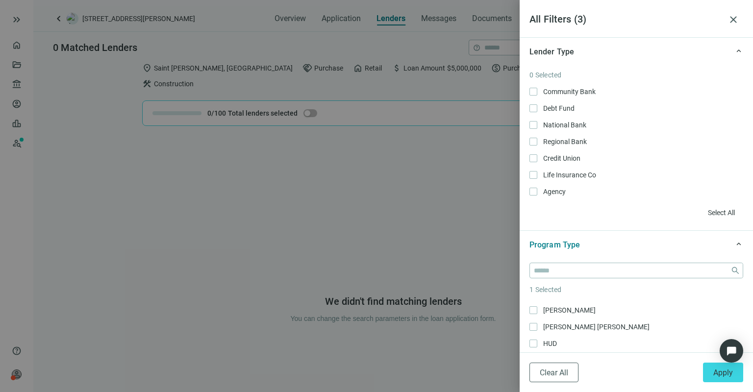
scroll to position [-1, 0]
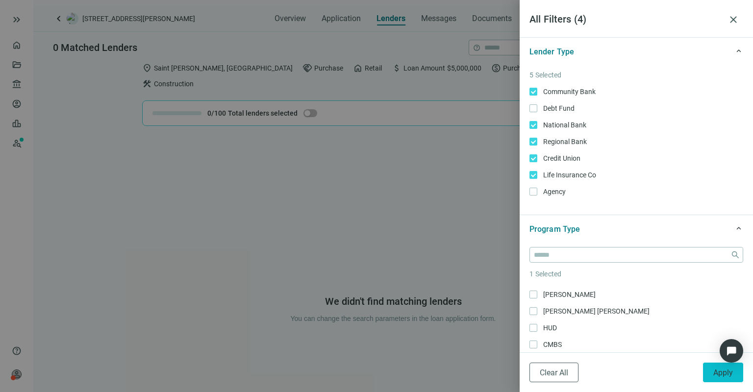
click at [716, 372] on span "Apply" at bounding box center [723, 372] width 20 height 9
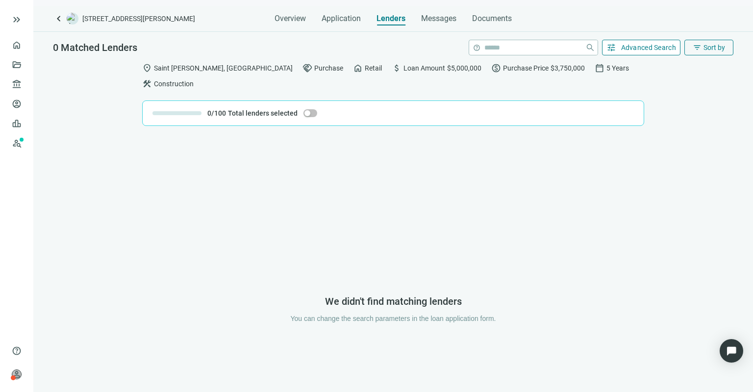
click at [618, 49] on button "tune Advanced Search" at bounding box center [641, 48] width 79 height 16
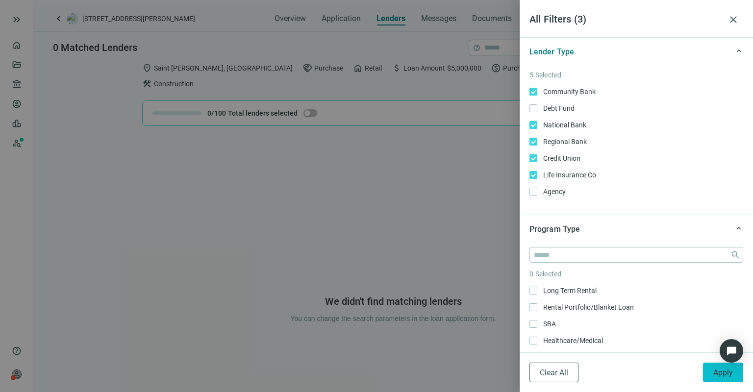
click at [714, 377] on button "Apply" at bounding box center [723, 373] width 40 height 20
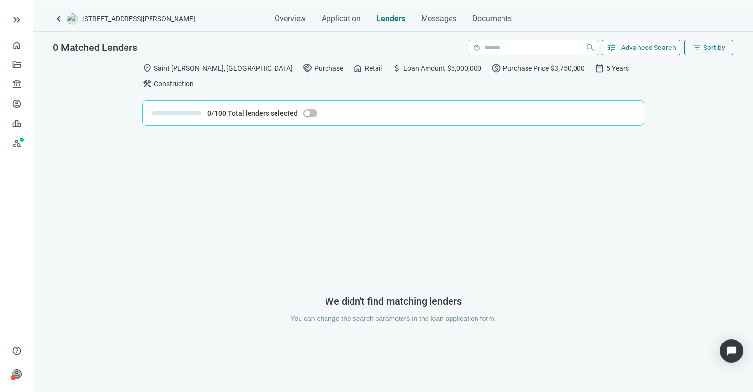
click at [644, 45] on span "Advanced Search" at bounding box center [648, 48] width 55 height 8
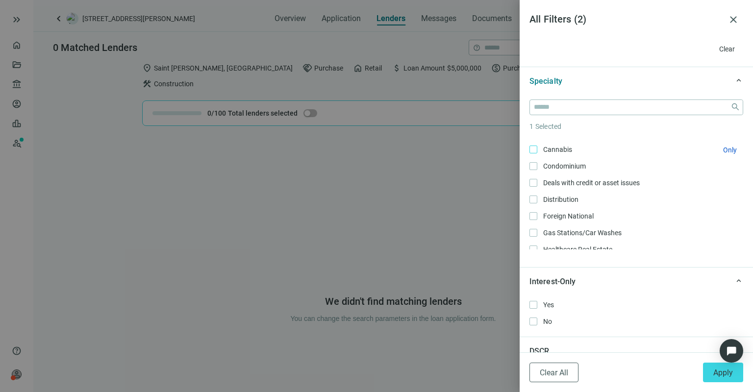
scroll to position [16, 0]
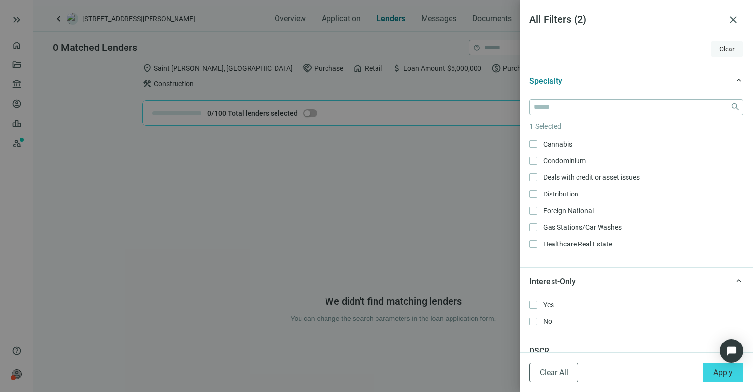
click at [719, 45] on span "Clear" at bounding box center [727, 49] width 16 height 8
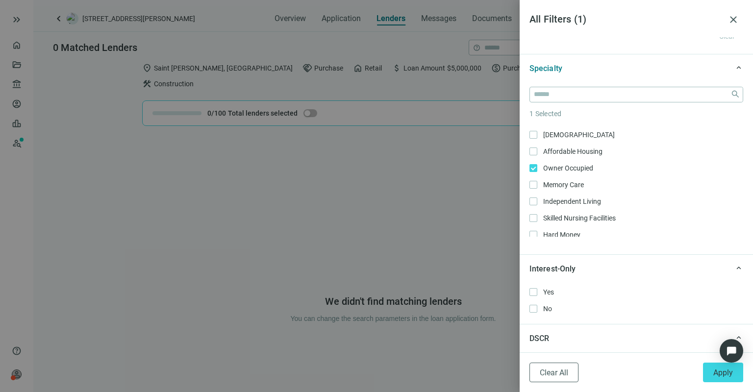
scroll to position [445, 0]
click at [714, 372] on span "Apply" at bounding box center [723, 372] width 20 height 9
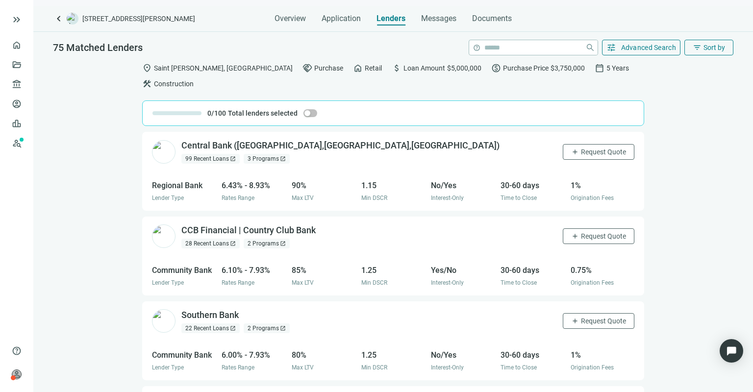
click at [211, 154] on div "99 Recent Loans open_in_new" at bounding box center [210, 159] width 58 height 10
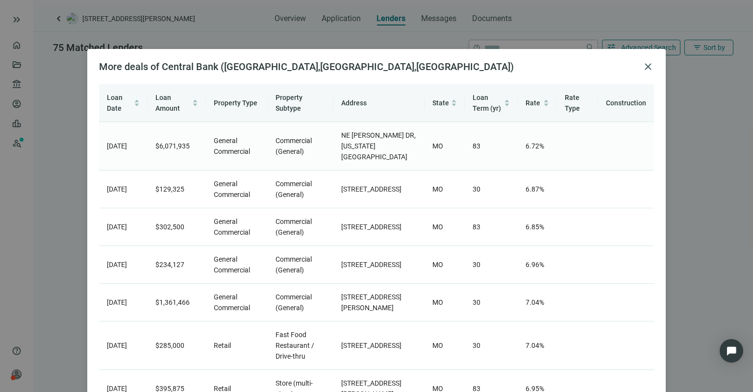
scroll to position [0, 0]
click at [647, 67] on span "close" at bounding box center [648, 67] width 12 height 12
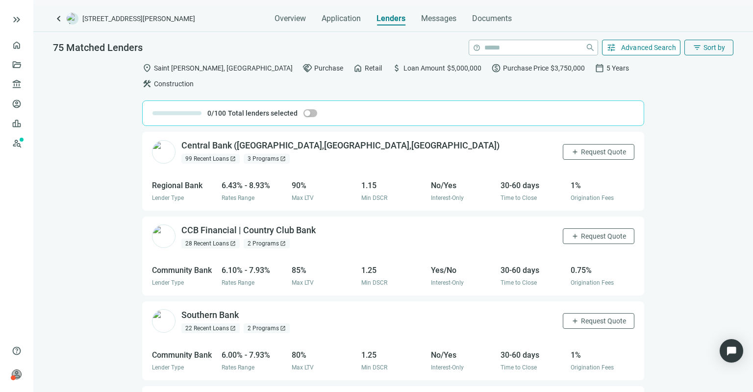
click at [652, 49] on span "Advanced Search" at bounding box center [648, 48] width 55 height 8
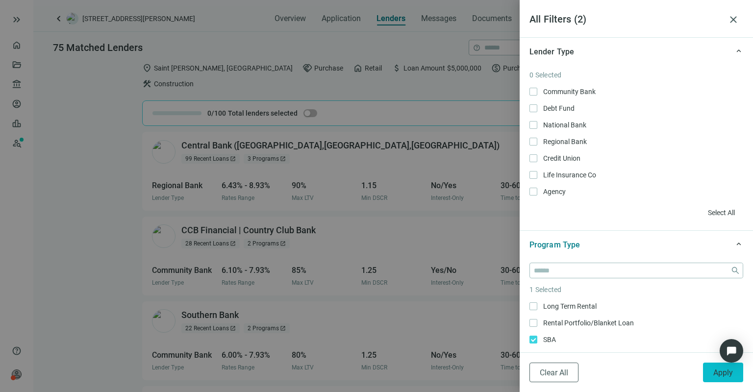
click at [725, 374] on span "Apply" at bounding box center [723, 372] width 20 height 9
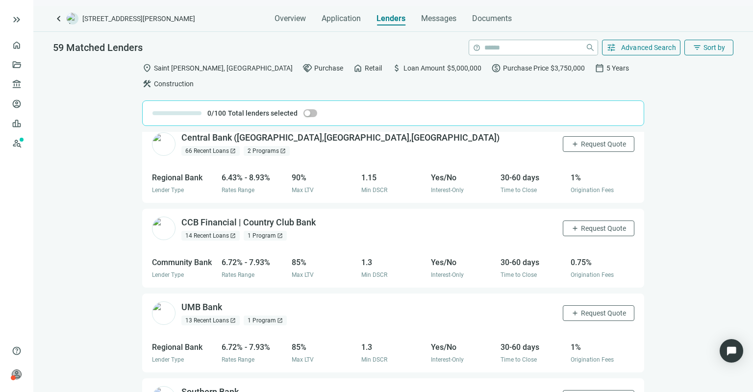
scroll to position [25, 0]
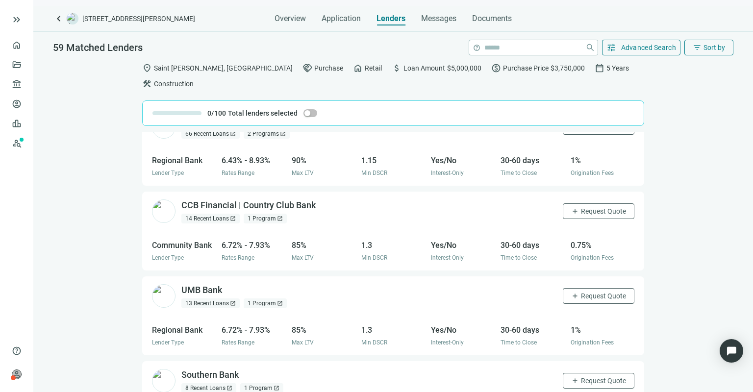
click at [205, 299] on div "13 Recent Loans open_in_new" at bounding box center [210, 304] width 58 height 10
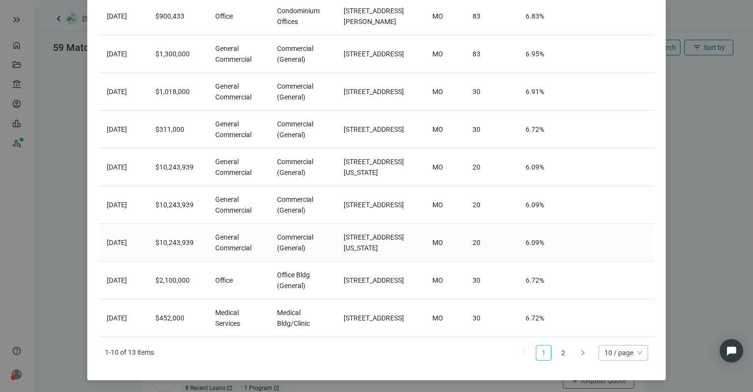
scroll to position [221, 0]
click at [563, 351] on link "2" at bounding box center [563, 353] width 15 height 15
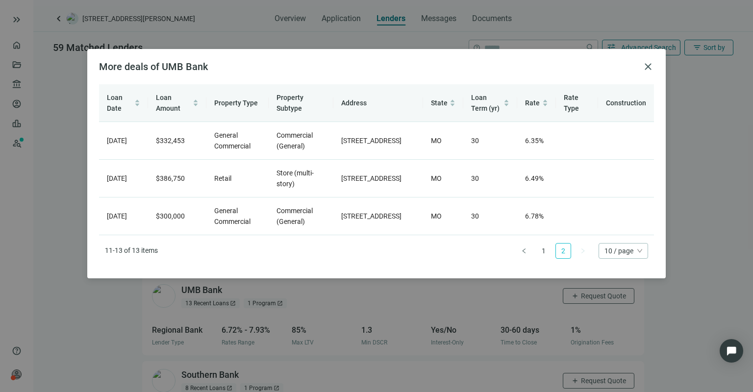
scroll to position [0, 0]
click at [648, 65] on span "close" at bounding box center [648, 67] width 12 height 12
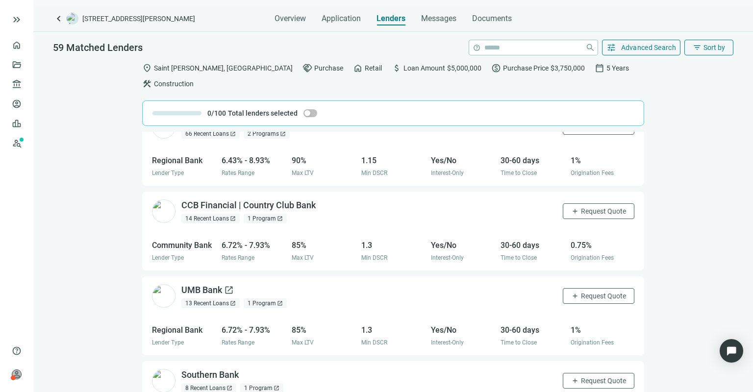
click at [203, 284] on div "UMB Bank open_in_new" at bounding box center [207, 290] width 52 height 12
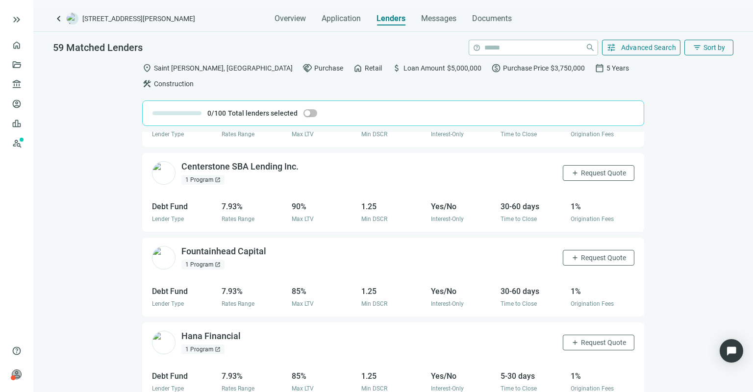
scroll to position [3723, 0]
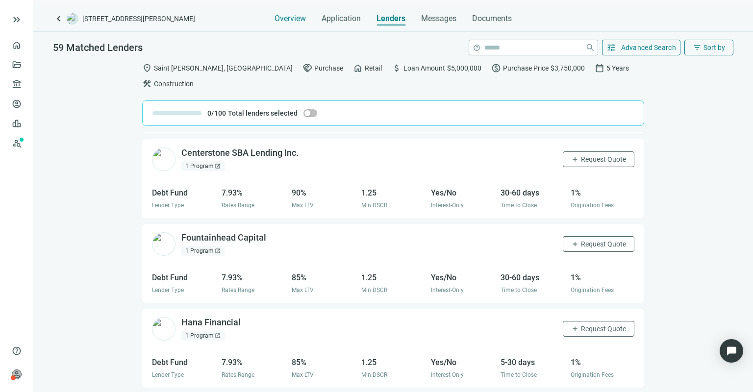
click at [275, 15] on span "Overview" at bounding box center [289, 19] width 31 height 10
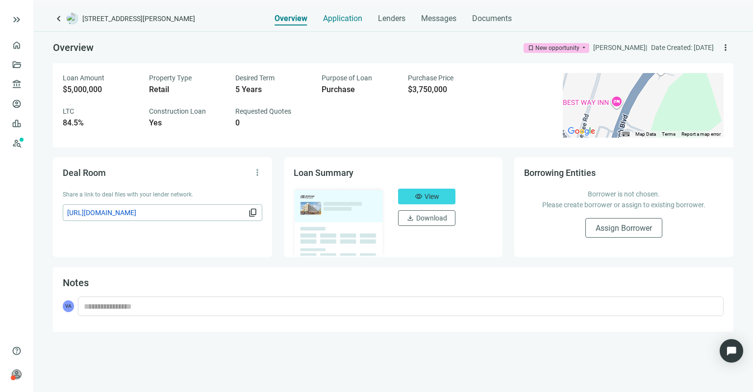
click at [343, 20] on span "Application" at bounding box center [342, 19] width 39 height 10
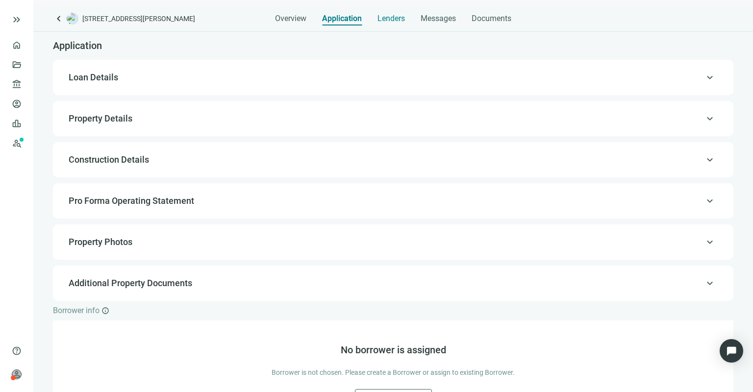
click at [395, 18] on span "Lenders" at bounding box center [390, 19] width 27 height 10
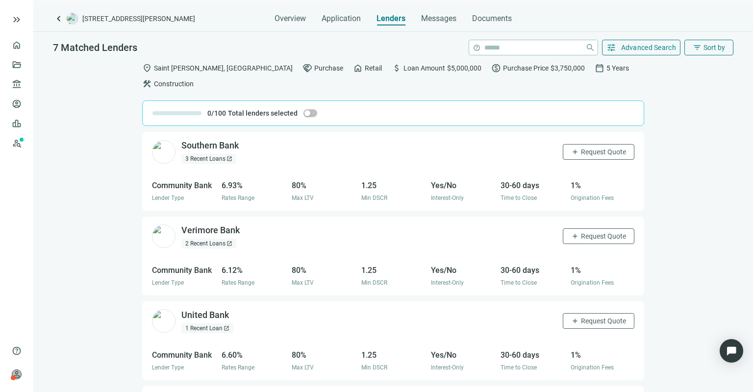
scroll to position [0, 0]
click at [212, 153] on div "3 Recent Loans open_in_new" at bounding box center [208, 158] width 55 height 10
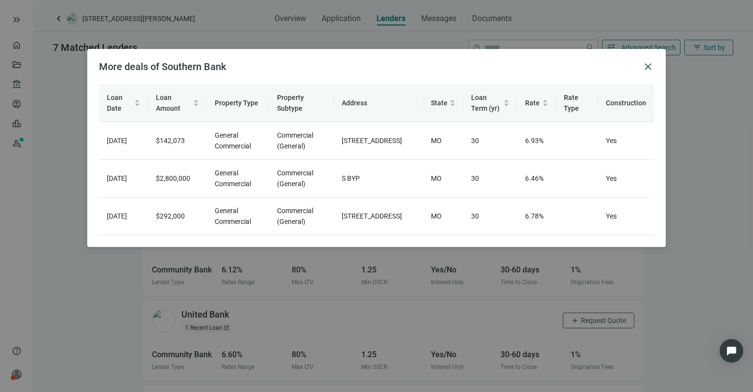
click at [278, 34] on div "More deals of Southern Bank close Loan Date Loan Amount Property Type Property …" at bounding box center [376, 196] width 753 height 392
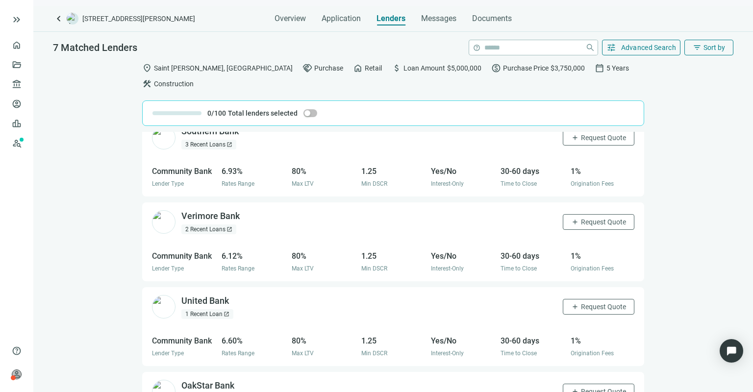
scroll to position [0, 0]
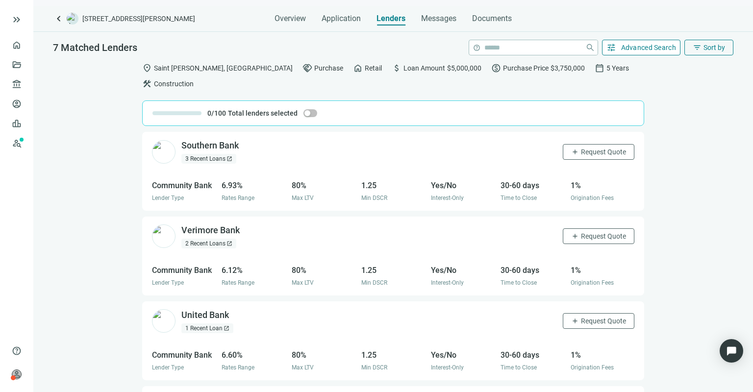
click at [643, 47] on span "Advanced Search" at bounding box center [648, 48] width 55 height 8
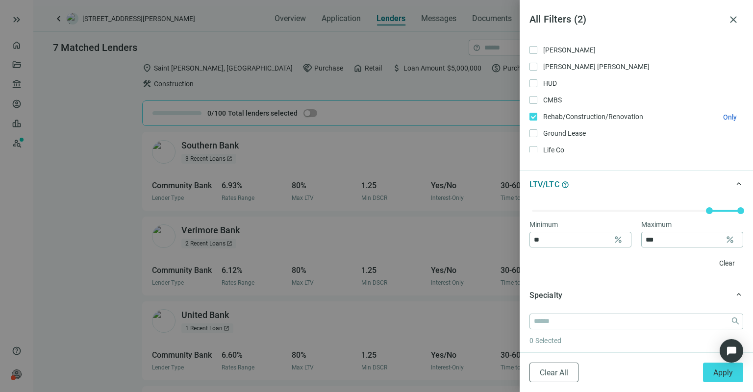
scroll to position [265, 0]
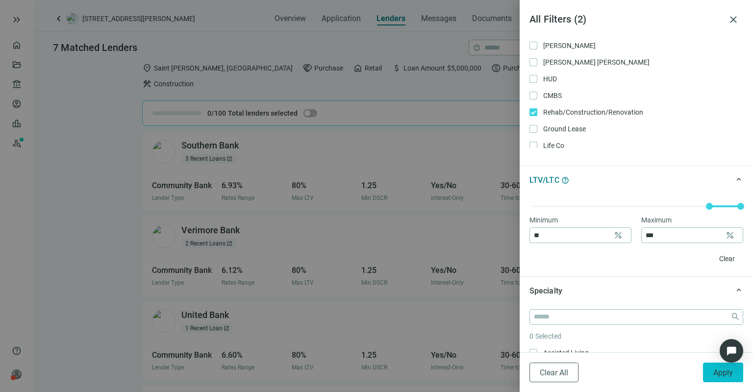
click at [723, 376] on span "Apply" at bounding box center [723, 372] width 20 height 9
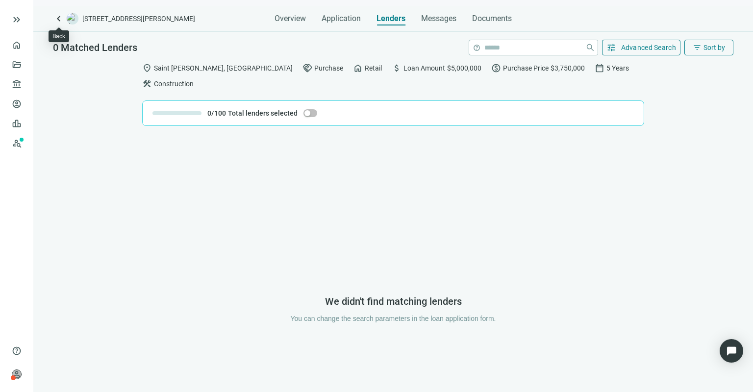
click at [59, 16] on span "keyboard_arrow_left" at bounding box center [59, 19] width 12 height 12
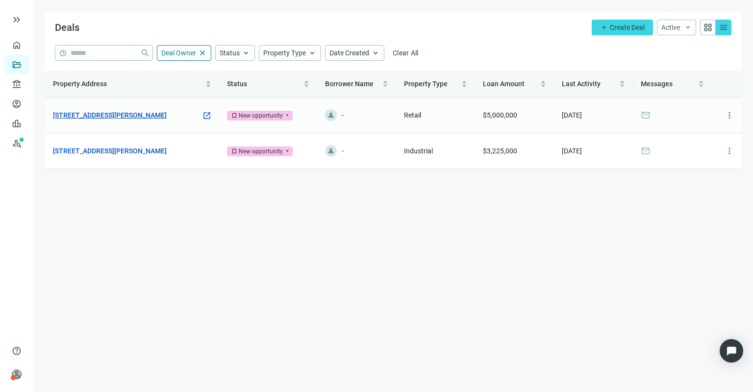
click at [131, 112] on link "[STREET_ADDRESS][PERSON_NAME]" at bounding box center [110, 115] width 114 height 11
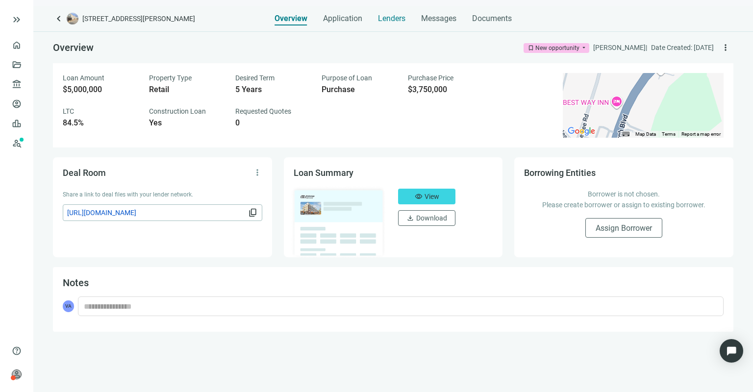
click at [392, 18] on span "Lenders" at bounding box center [391, 19] width 27 height 10
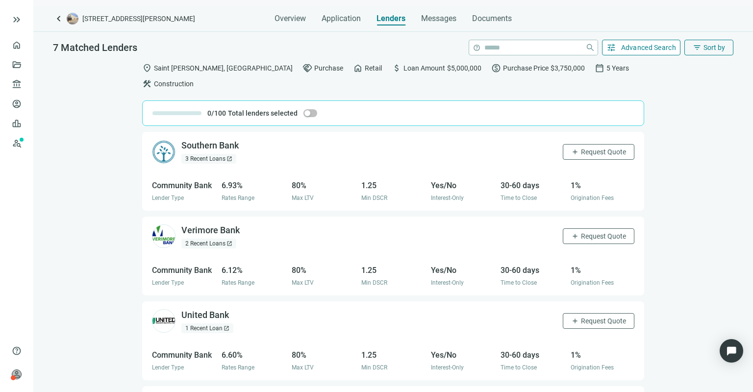
click at [645, 46] on span "Advanced Search" at bounding box center [648, 48] width 55 height 8
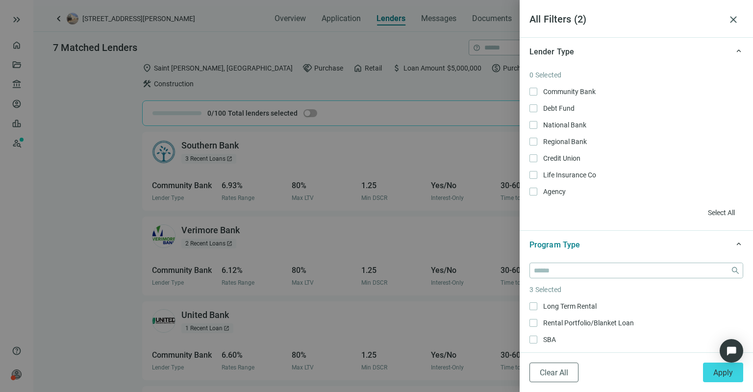
click at [443, 119] on div at bounding box center [376, 196] width 753 height 392
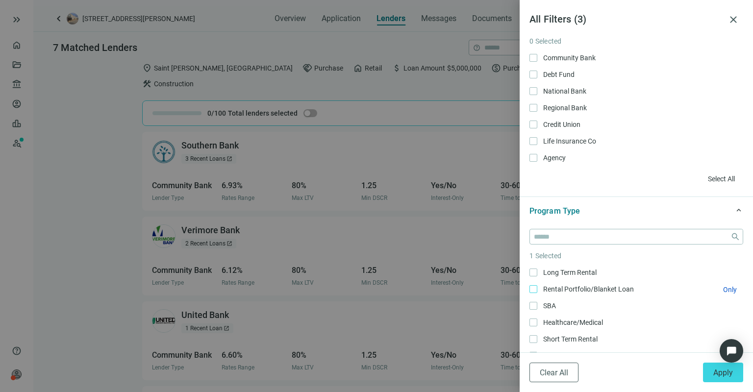
scroll to position [0, 0]
click at [720, 374] on span "Apply" at bounding box center [723, 372] width 20 height 9
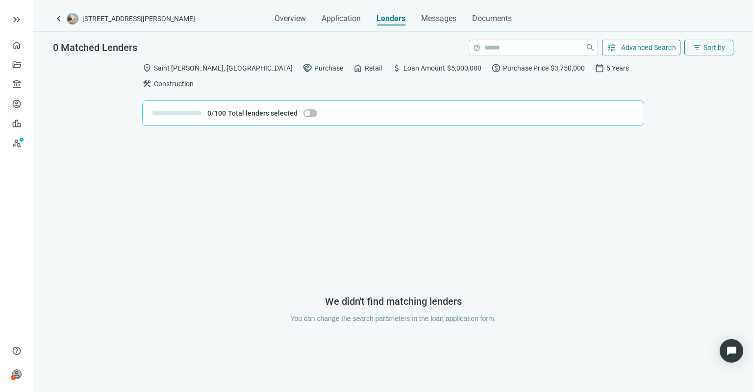
click at [633, 45] on span "Advanced Search" at bounding box center [648, 48] width 55 height 8
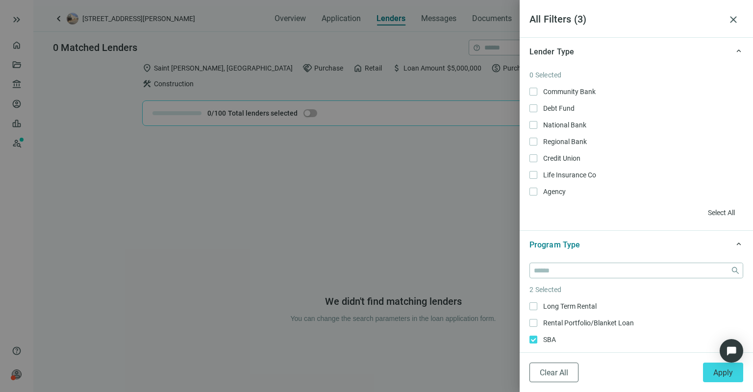
scroll to position [0, 0]
click at [571, 22] on article "All Filters ( 3 )" at bounding box center [626, 19] width 194 height 15
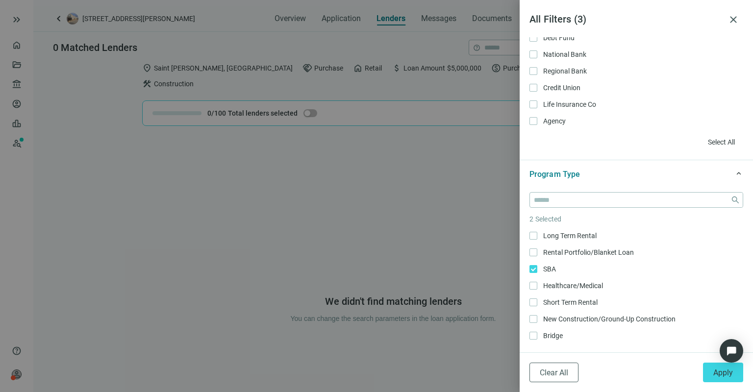
scroll to position [78, 0]
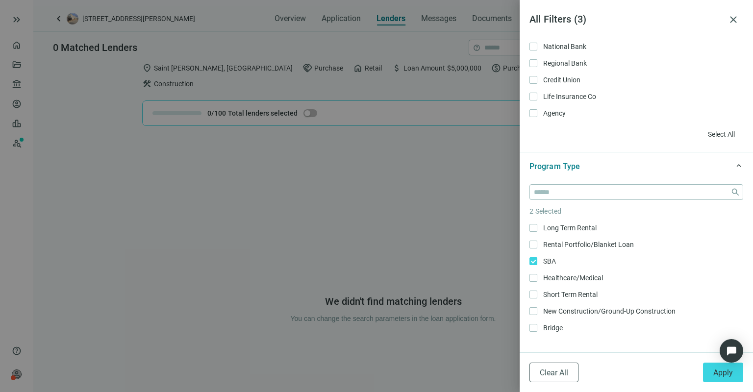
click at [708, 130] on span "Select All" at bounding box center [721, 134] width 27 height 8
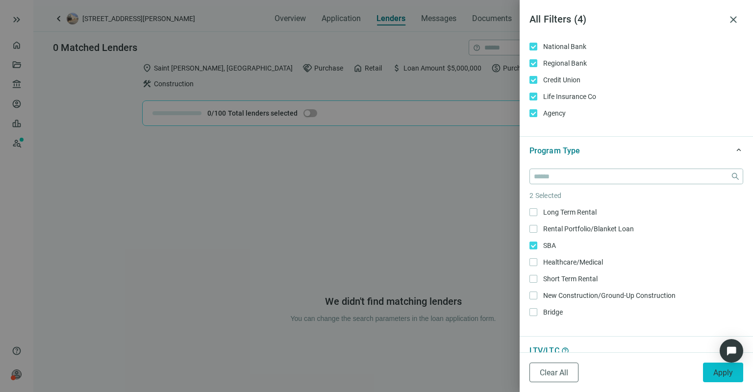
click at [715, 374] on span "Apply" at bounding box center [723, 372] width 20 height 9
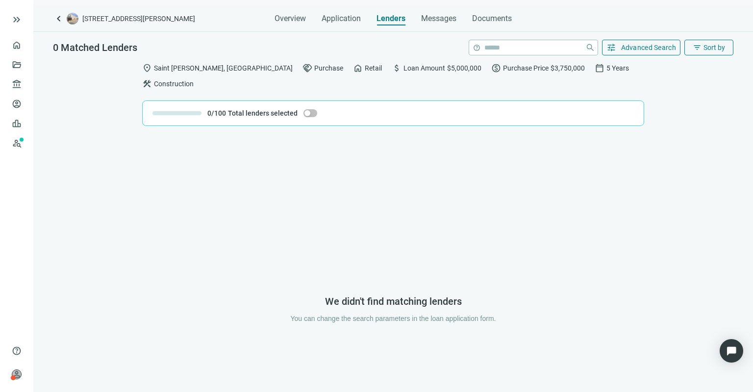
scroll to position [0, 0]
click at [384, 17] on span "Lenders" at bounding box center [390, 19] width 29 height 10
click at [648, 49] on span "Advanced Search" at bounding box center [648, 48] width 55 height 8
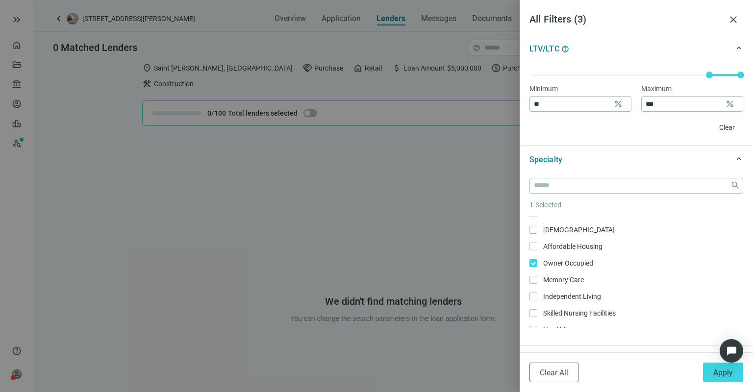
scroll to position [451, 0]
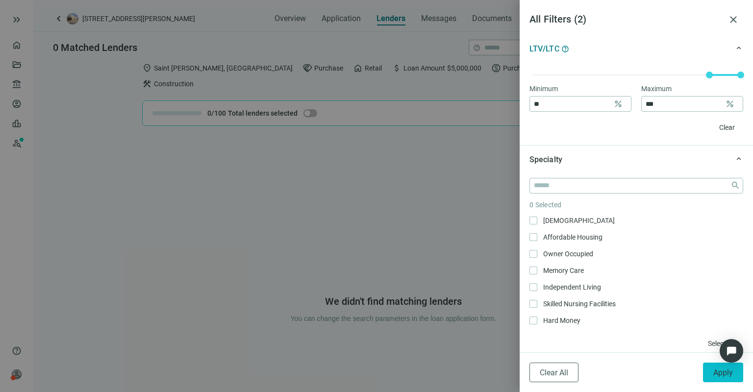
click at [721, 374] on span "Apply" at bounding box center [723, 372] width 20 height 9
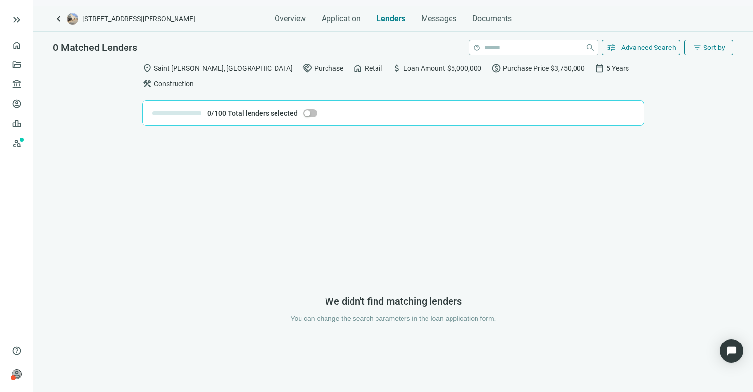
scroll to position [0, 0]
click at [647, 47] on span "Advanced Search" at bounding box center [648, 48] width 55 height 8
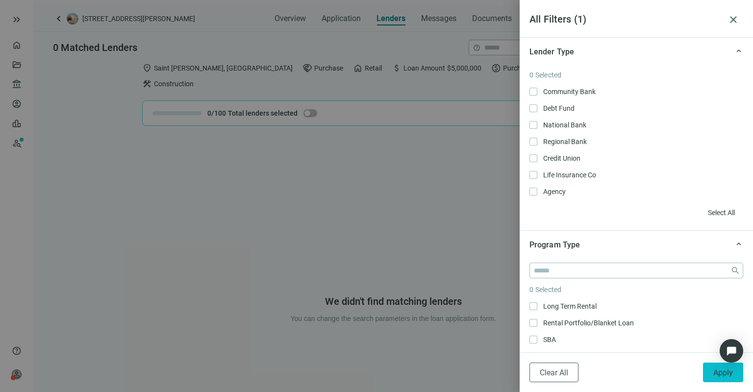
click at [718, 374] on span "Apply" at bounding box center [723, 372] width 20 height 9
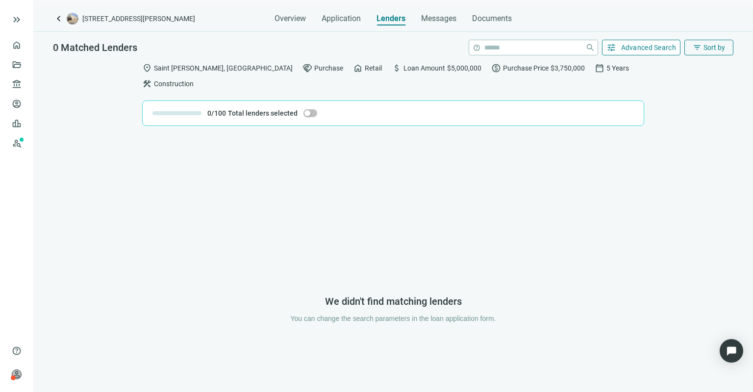
click at [638, 47] on span "Advanced Search" at bounding box center [648, 48] width 55 height 8
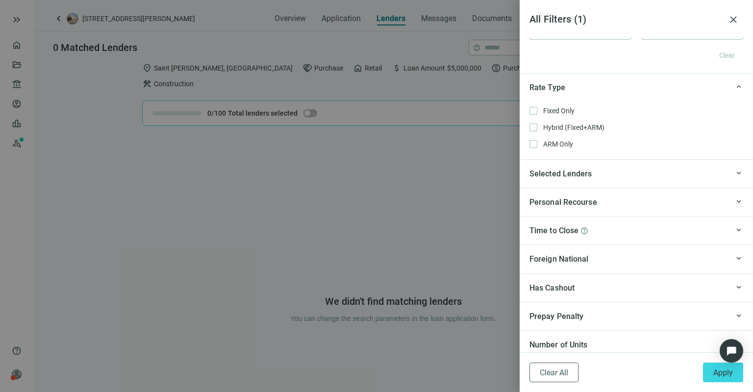
scroll to position [-1, 0]
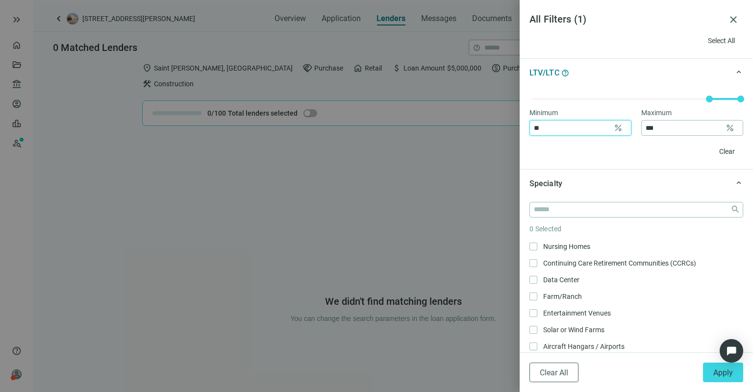
click at [544, 122] on input "**" at bounding box center [571, 128] width 75 height 15
click at [553, 122] on input "**" at bounding box center [571, 128] width 75 height 15
type input "*"
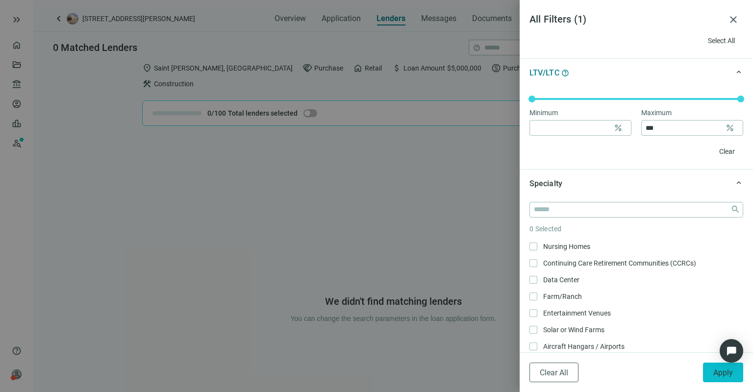
click at [722, 374] on span "Apply" at bounding box center [723, 372] width 20 height 9
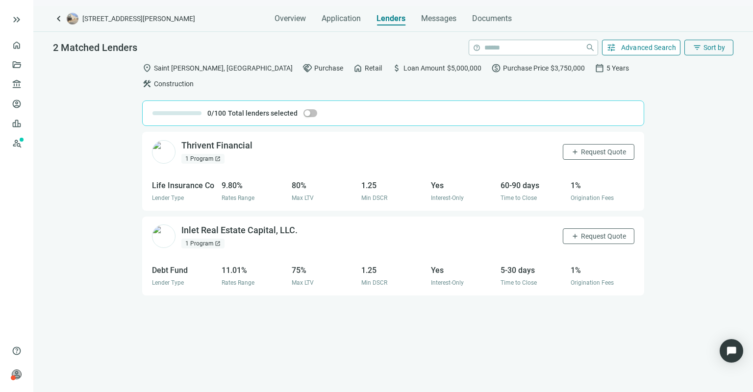
click at [649, 45] on span "Advanced Search" at bounding box center [648, 48] width 55 height 8
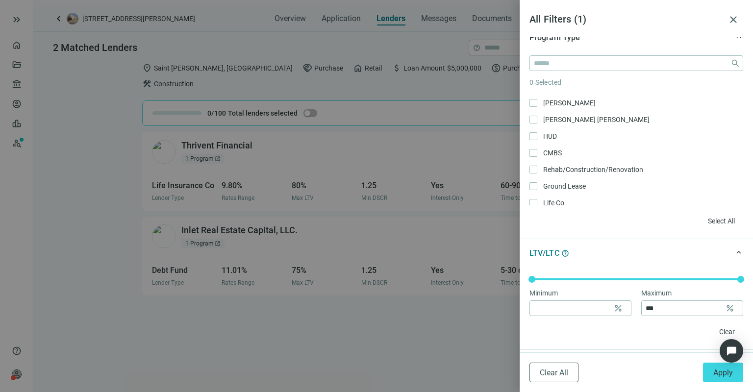
scroll to position [208, 0]
click at [719, 327] on span "Clear" at bounding box center [727, 331] width 16 height 8
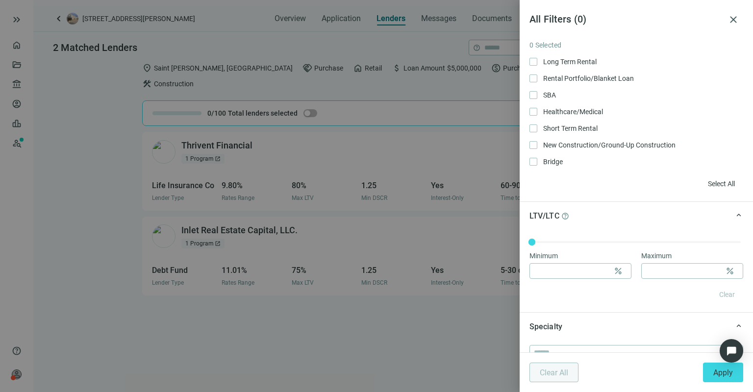
scroll to position [0, 0]
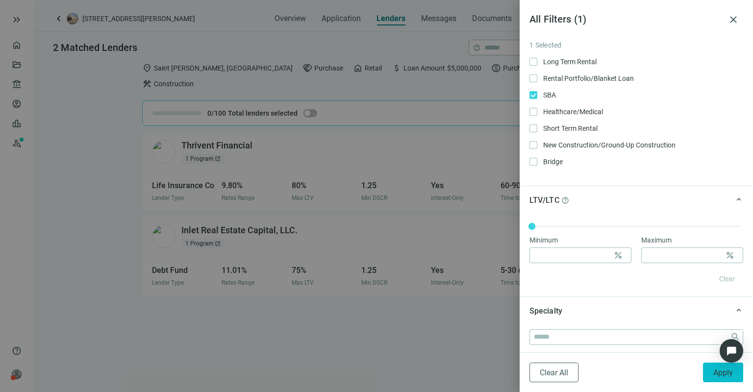
click at [721, 374] on span "Apply" at bounding box center [723, 372] width 20 height 9
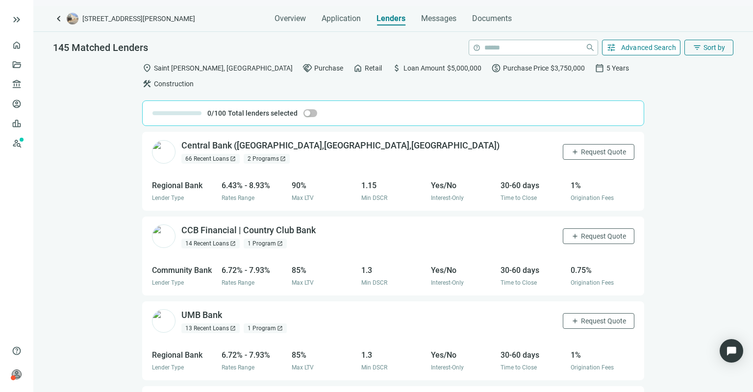
click at [648, 46] on span "Advanced Search" at bounding box center [648, 48] width 55 height 8
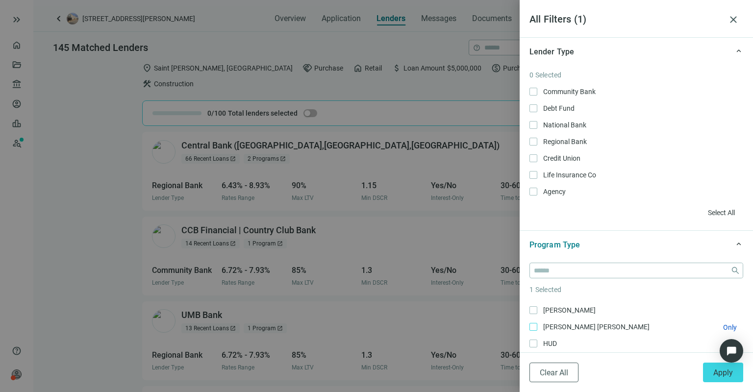
scroll to position [163, 0]
click at [506, 125] on div at bounding box center [376, 196] width 753 height 392
click at [206, 143] on div at bounding box center [376, 196] width 753 height 392
click at [735, 19] on span "close" at bounding box center [733, 20] width 12 height 12
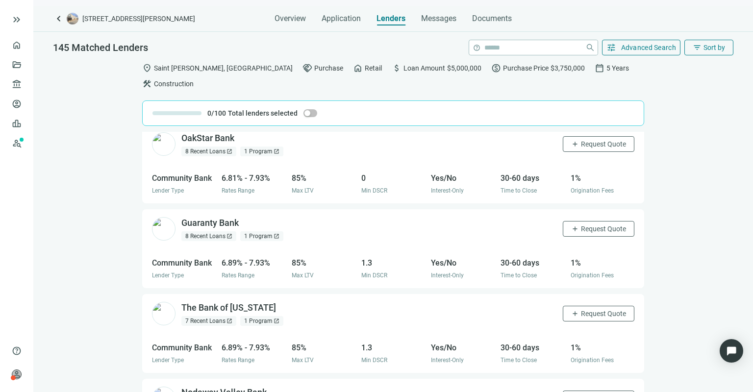
scroll to position [1035, 0]
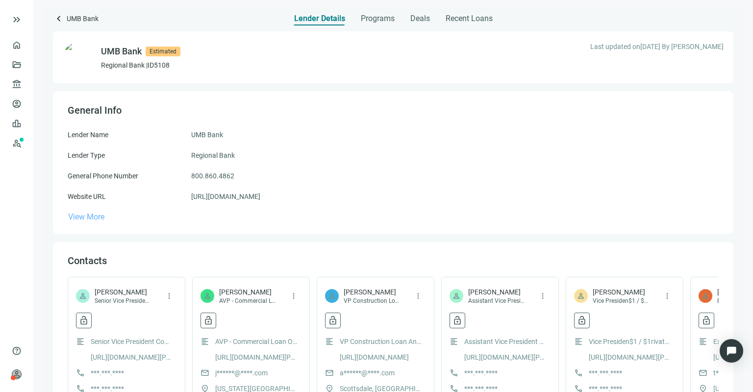
click at [83, 214] on span "View More" at bounding box center [86, 216] width 36 height 9
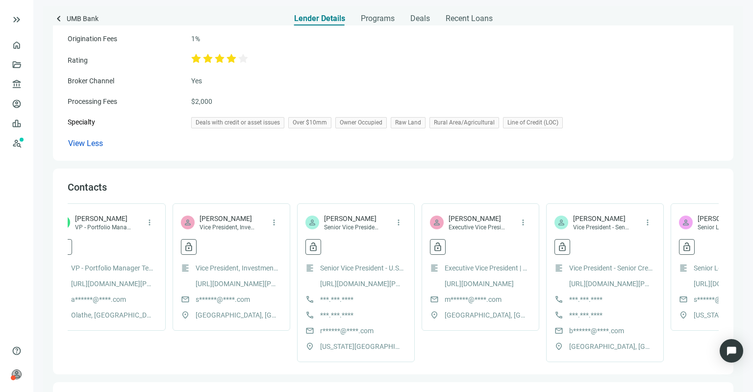
scroll to position [0, 1016]
click at [86, 77] on span "Broker Channel" at bounding box center [91, 81] width 47 height 8
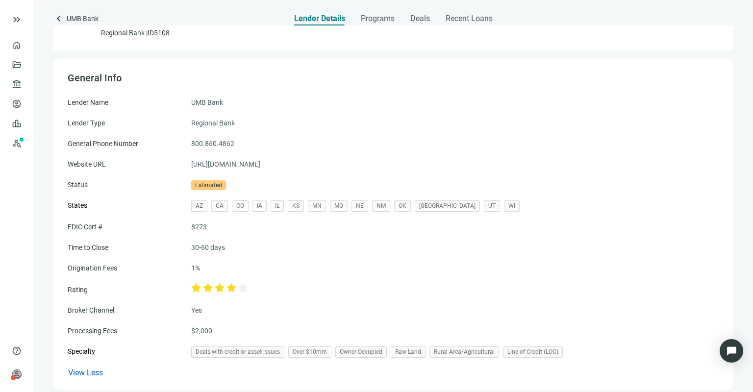
scroll to position [35, 0]
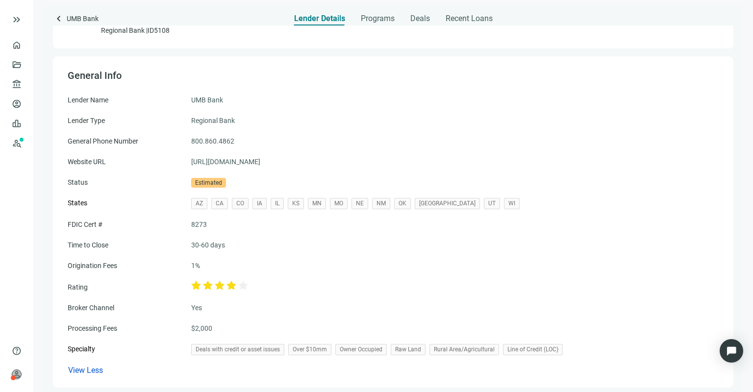
click at [90, 306] on span "Broker Channel" at bounding box center [91, 308] width 47 height 8
click at [75, 305] on span "Broker Channel" at bounding box center [91, 308] width 47 height 8
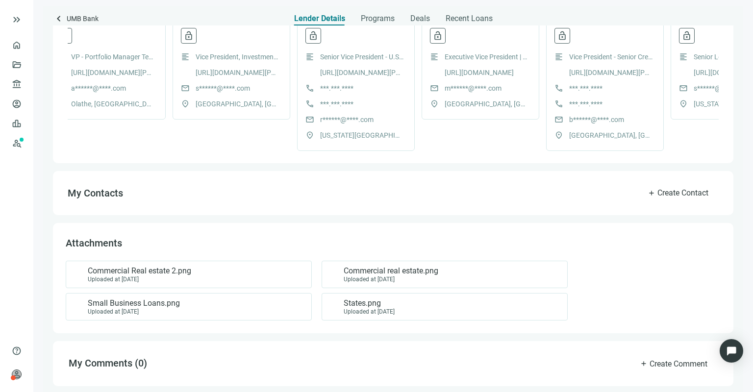
scroll to position [0, 0]
click at [157, 273] on span "Commercial Real estate 2.png" at bounding box center [139, 271] width 103 height 10
